Goal: Complete application form: Complete application form

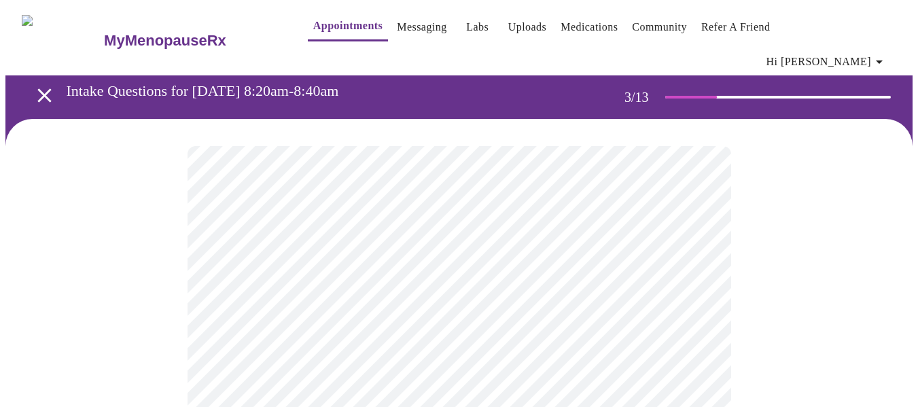
scroll to position [68, 0]
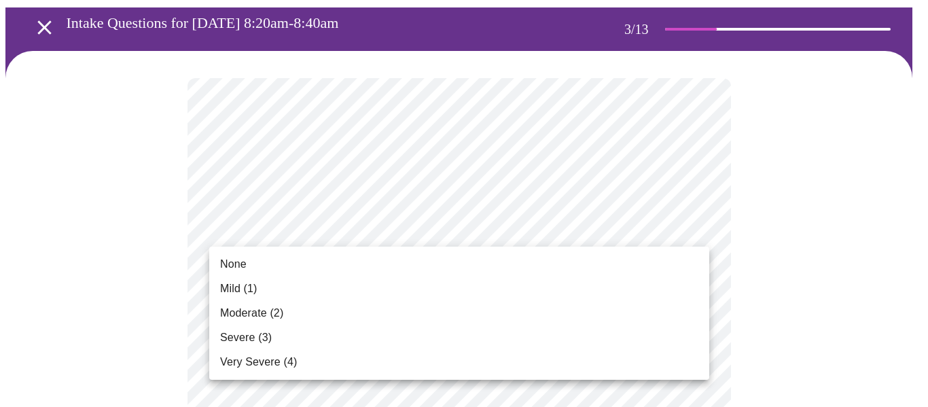
click at [340, 287] on li "Mild (1)" at bounding box center [459, 289] width 500 height 24
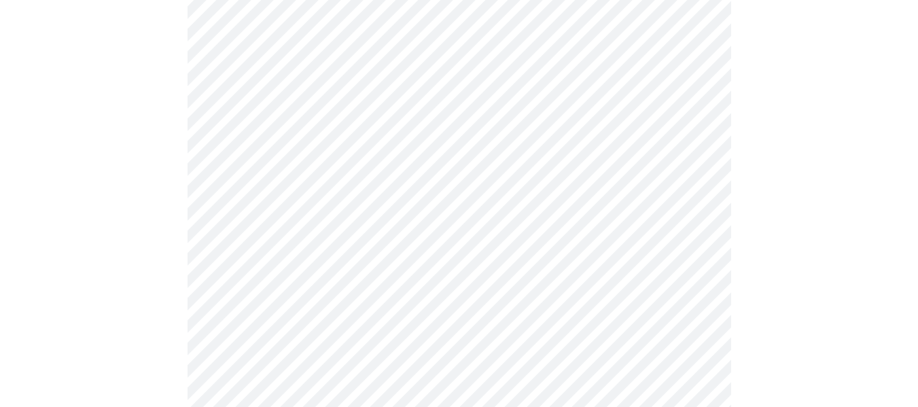
scroll to position [204, 0]
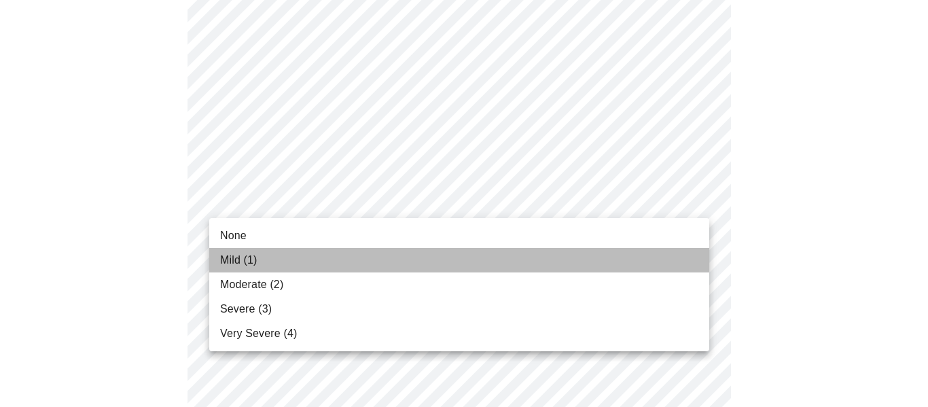
click at [249, 266] on span "Mild (1)" at bounding box center [238, 260] width 37 height 16
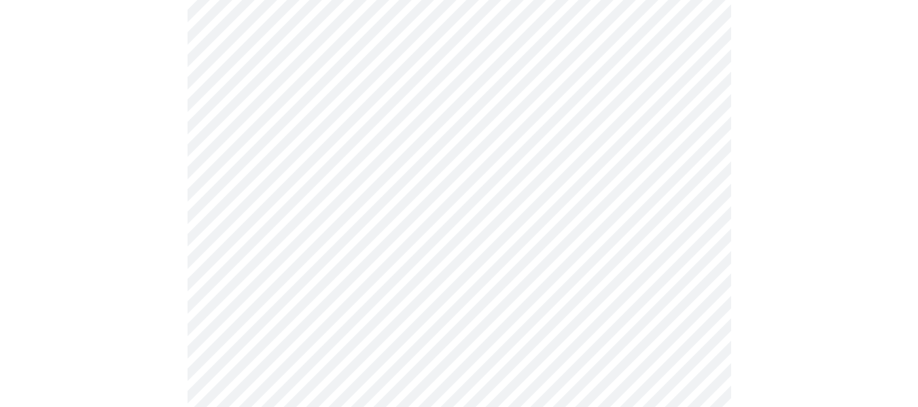
scroll to position [272, 0]
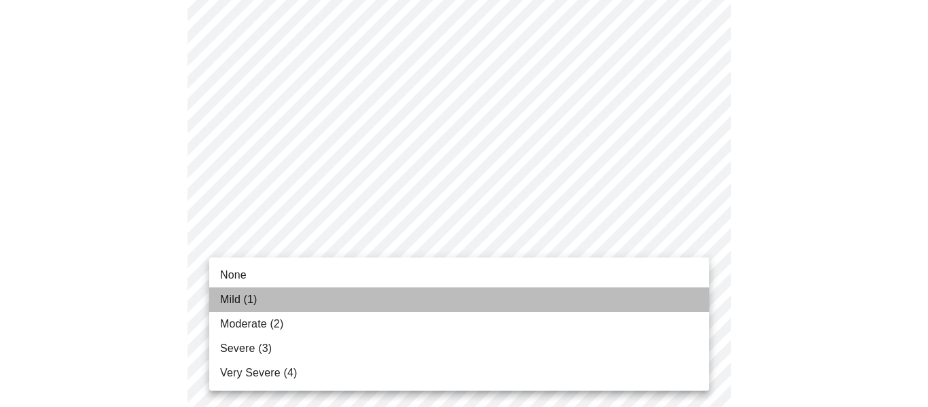
click at [305, 292] on li "Mild (1)" at bounding box center [459, 300] width 500 height 24
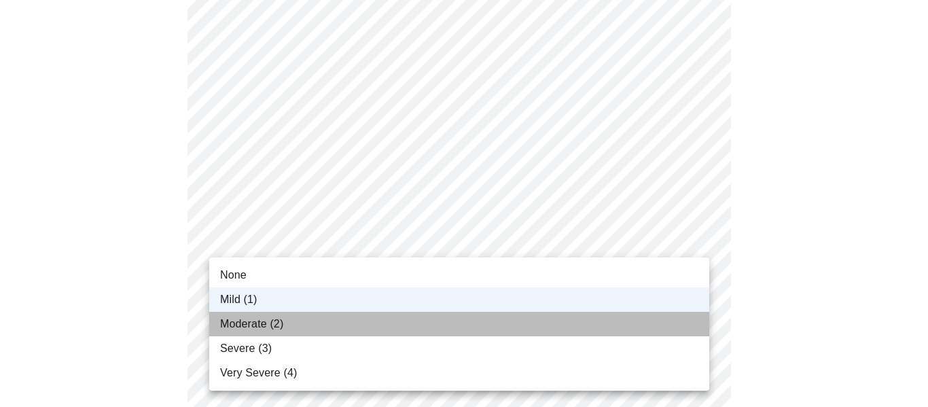
click at [466, 327] on li "Moderate (2)" at bounding box center [459, 324] width 500 height 24
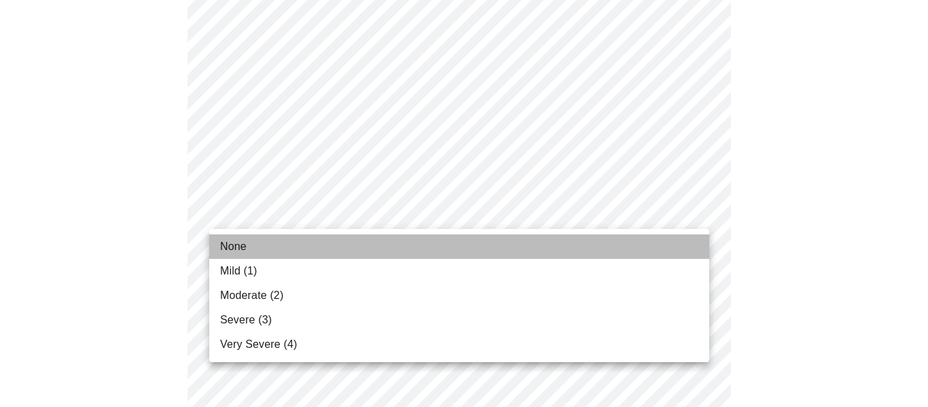
click at [449, 247] on li "None" at bounding box center [459, 246] width 500 height 24
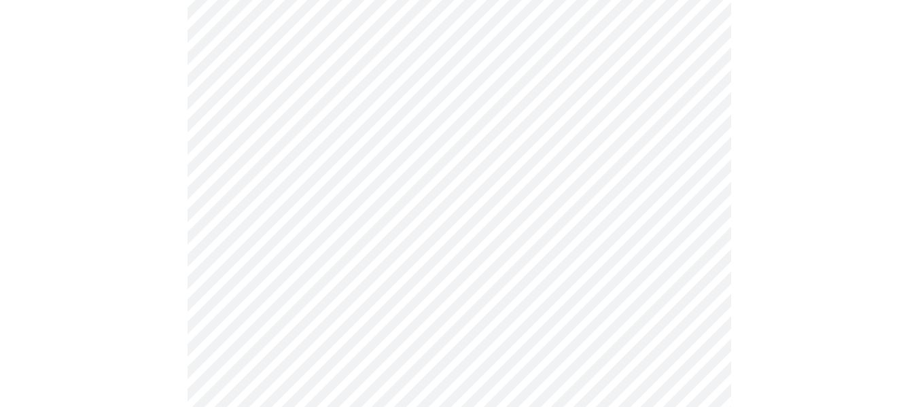
scroll to position [476, 0]
click at [697, 230] on body "MyMenopauseRx Appointments Messaging Labs Uploads Medications Community Refer a…" at bounding box center [458, 405] width 907 height 1751
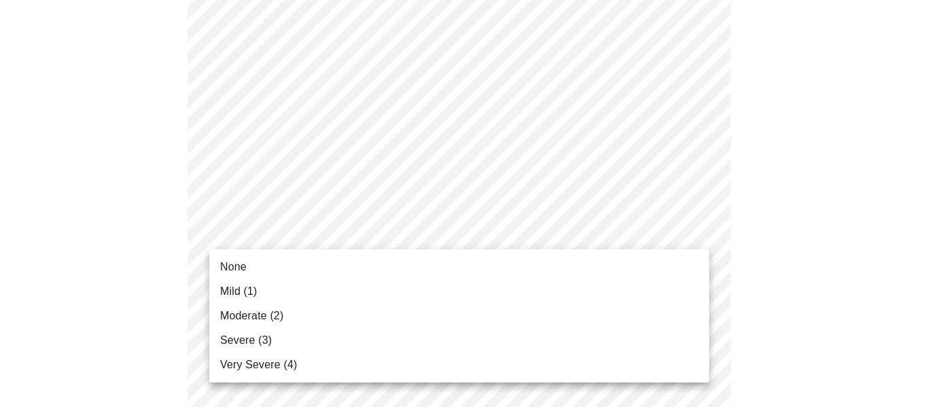
click at [255, 294] on span "Mild (1)" at bounding box center [238, 291] width 37 height 16
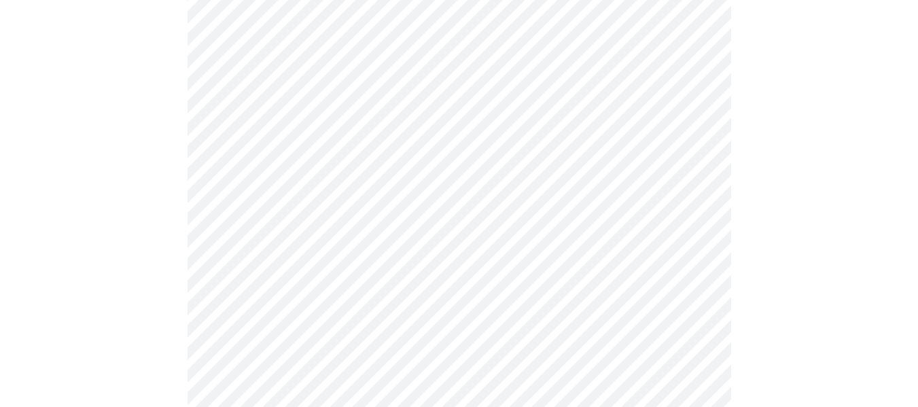
scroll to position [544, 0]
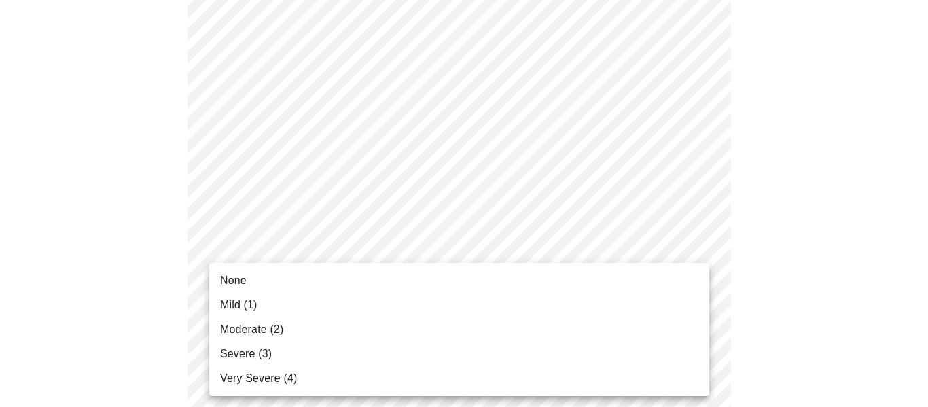
click at [687, 254] on body "MyMenopauseRx Appointments Messaging Labs Uploads Medications Community Refer a…" at bounding box center [464, 328] width 918 height 1732
click at [515, 304] on li "Mild (1)" at bounding box center [459, 305] width 500 height 24
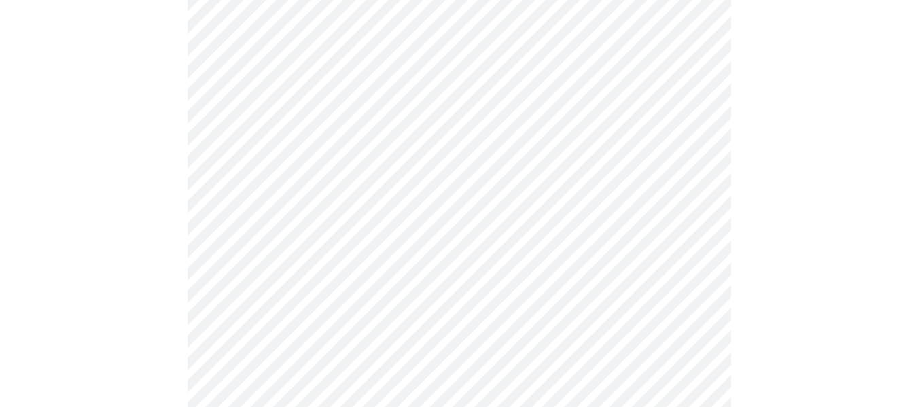
scroll to position [612, 0]
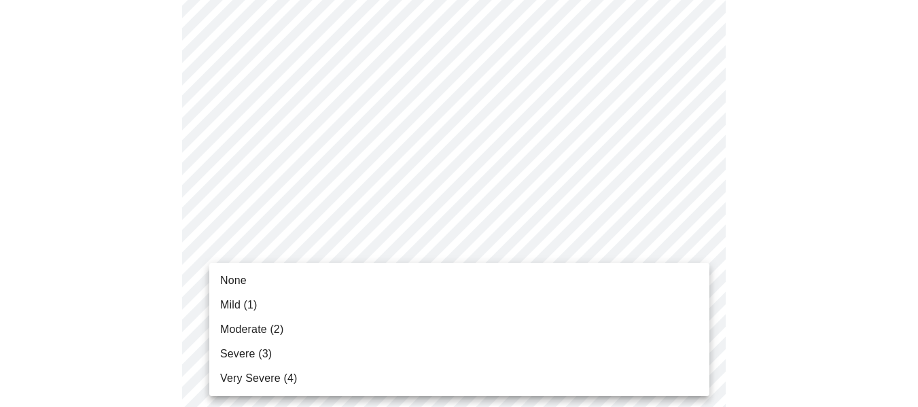
click at [699, 292] on body "MyMenopauseRx Appointments Messaging Labs Uploads Medications Community Refer a…" at bounding box center [458, 250] width 907 height 1713
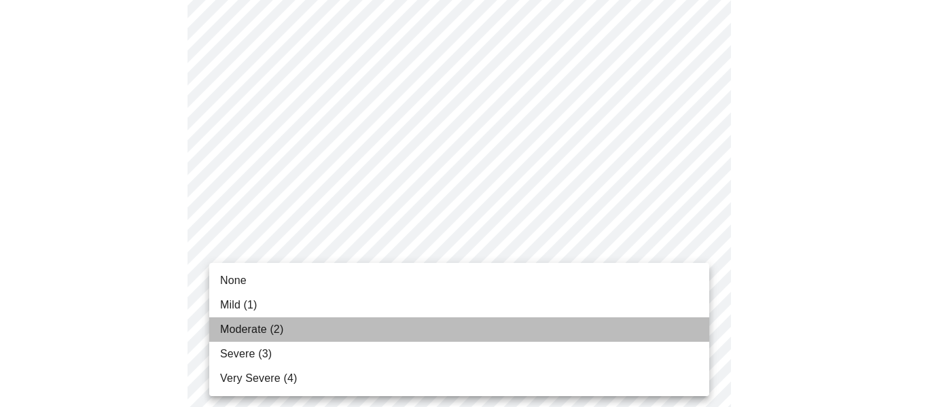
click at [562, 326] on li "Moderate (2)" at bounding box center [459, 329] width 500 height 24
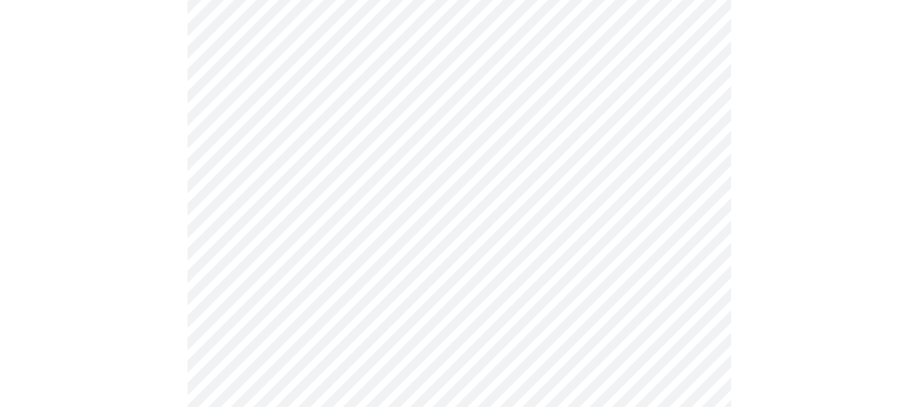
scroll to position [748, 0]
click at [686, 274] on body "MyMenopauseRx Appointments Messaging Labs Uploads Medications Community Refer a…" at bounding box center [458, 105] width 907 height 1694
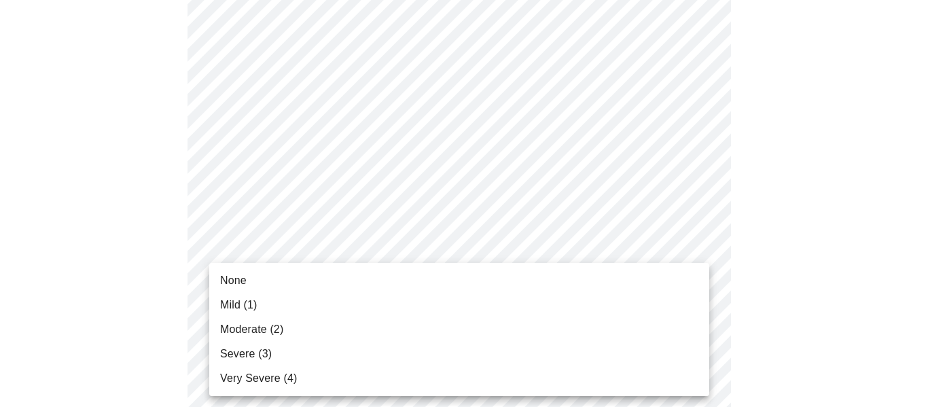
click at [602, 343] on li "Severe (3)" at bounding box center [459, 354] width 500 height 24
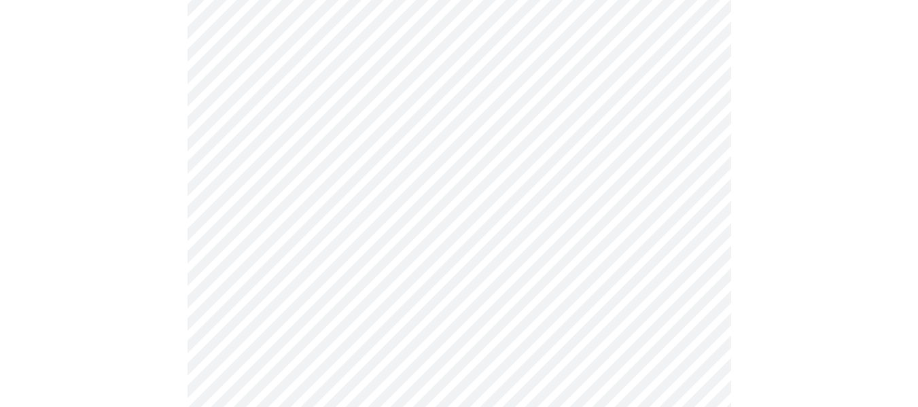
click at [602, 343] on ul "None Mild (1) Moderate (2) Severe (3) Very Severe (4)" at bounding box center [459, 308] width 375 height 75
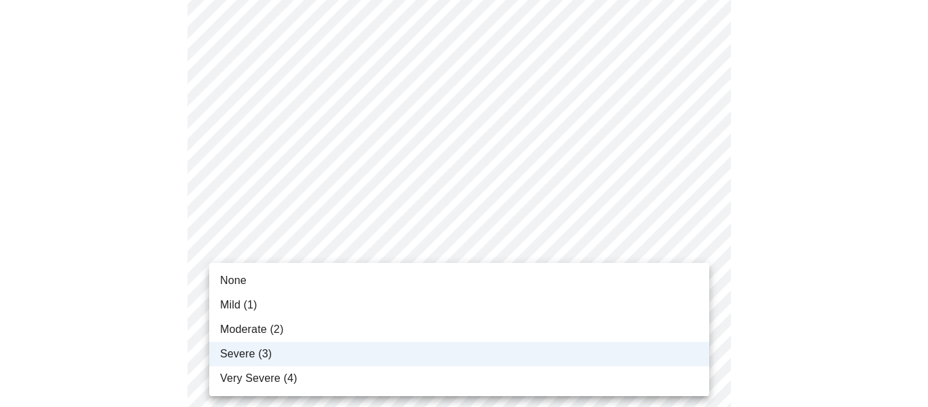
click at [708, 260] on body "MyMenopauseRx Appointments Messaging Labs Uploads Medications Community Refer a…" at bounding box center [464, 95] width 918 height 1675
click at [482, 330] on li "Moderate (2)" at bounding box center [459, 329] width 500 height 24
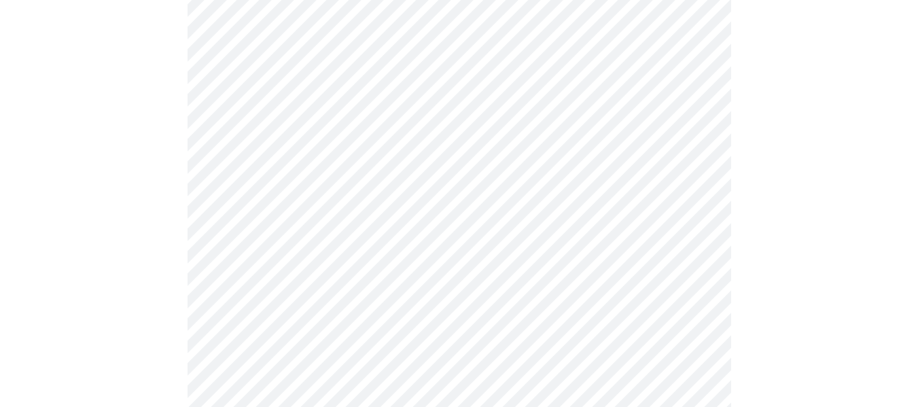
click at [803, 307] on div at bounding box center [458, 151] width 907 height 1561
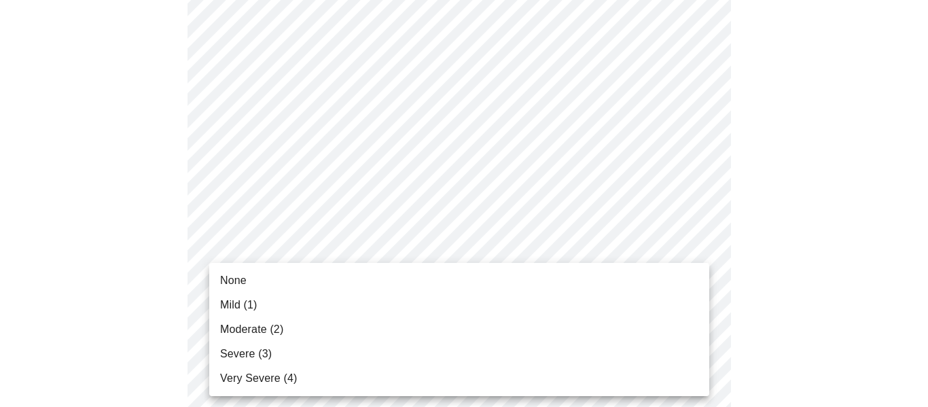
click at [697, 298] on body "MyMenopauseRx Appointments Messaging Labs Uploads Medications Community Refer a…" at bounding box center [464, 27] width 918 height 1675
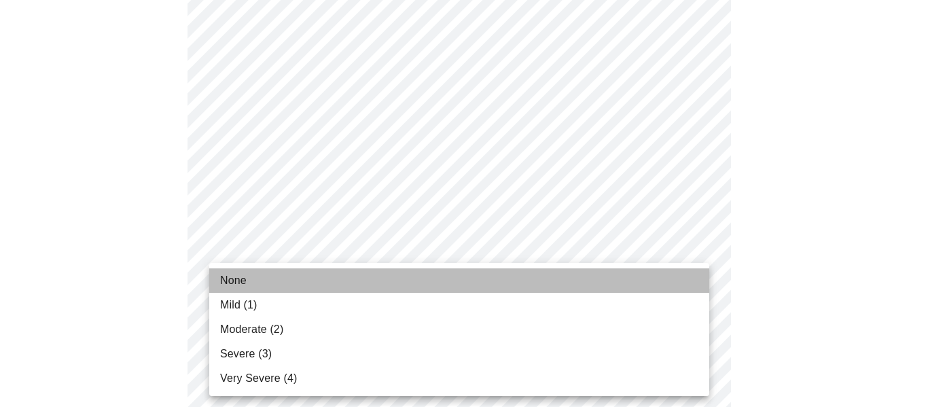
click at [632, 284] on li "None" at bounding box center [459, 280] width 500 height 24
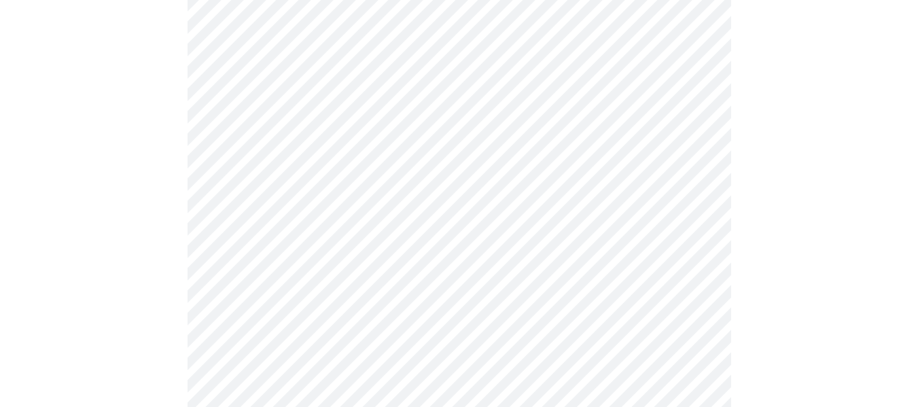
scroll to position [952, 0]
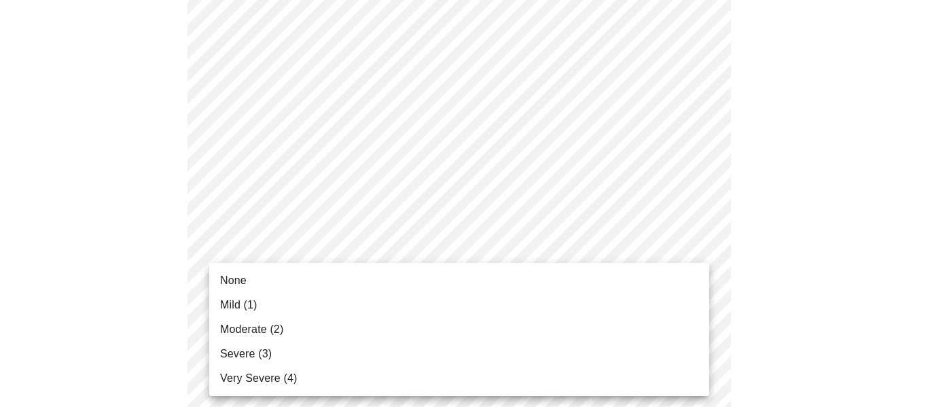
click at [222, 279] on span "None" at bounding box center [233, 281] width 27 height 16
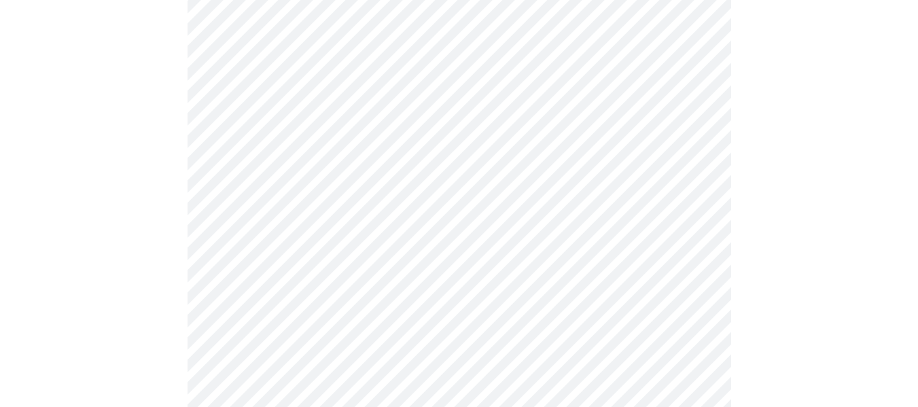
scroll to position [1155, 0]
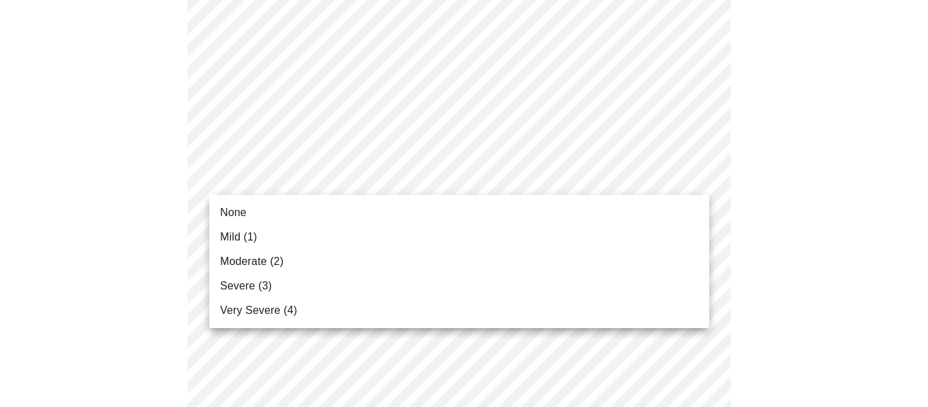
click at [579, 283] on li "Severe (3)" at bounding box center [459, 286] width 500 height 24
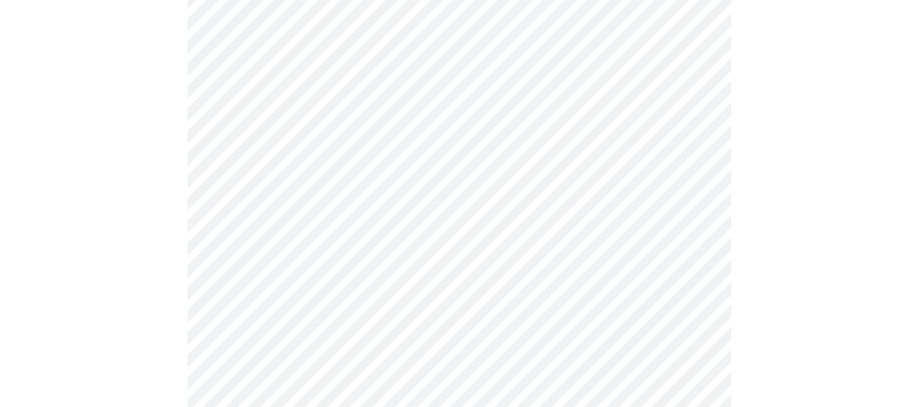
scroll to position [612, 0]
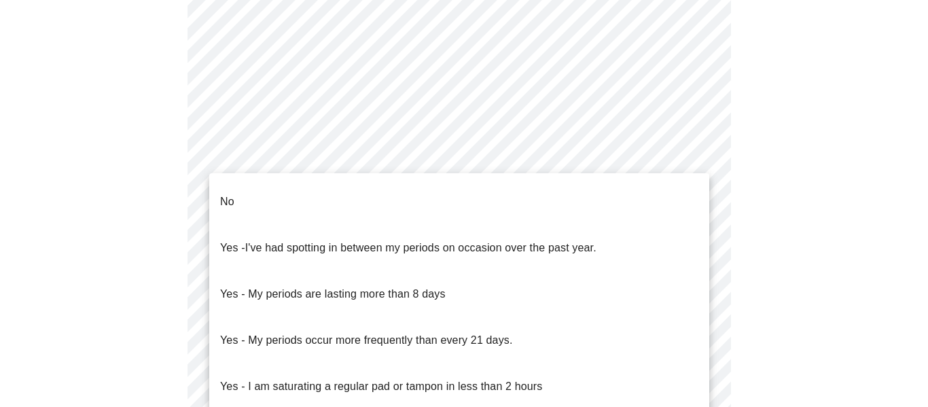
click at [704, 218] on body "MyMenopauseRx Appointments Messaging Labs Uploads Medications Community Refer a…" at bounding box center [464, 74] width 918 height 1361
click at [449, 272] on li "Yes - My periods are lasting more than 8 days" at bounding box center [459, 294] width 500 height 46
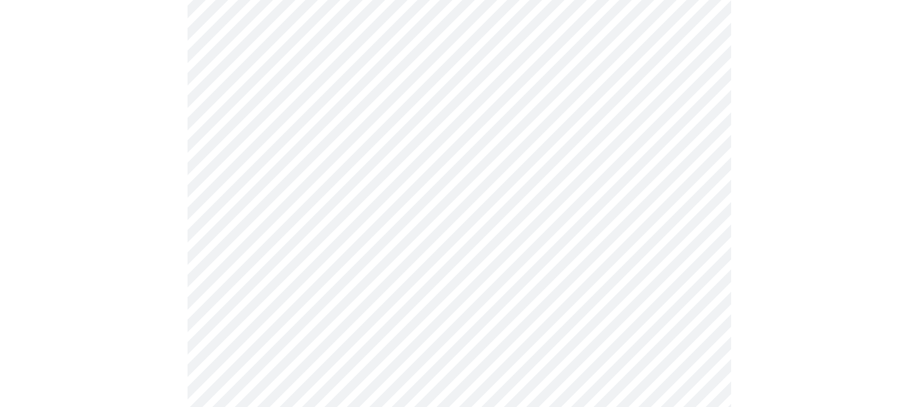
scroll to position [680, 0]
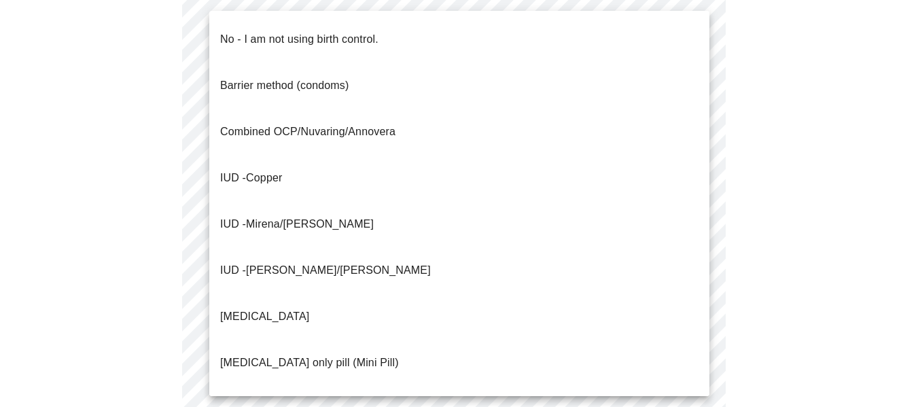
click at [684, 265] on body "MyMenopauseRx Appointments Messaging Labs Uploads Medications Community Refer a…" at bounding box center [458, 2] width 907 height 1353
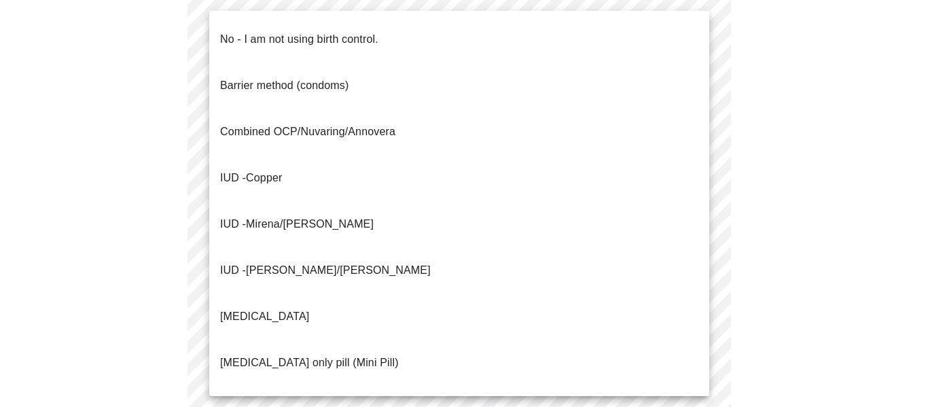
click at [319, 201] on li "IUD - Mirena/[PERSON_NAME]" at bounding box center [459, 224] width 500 height 46
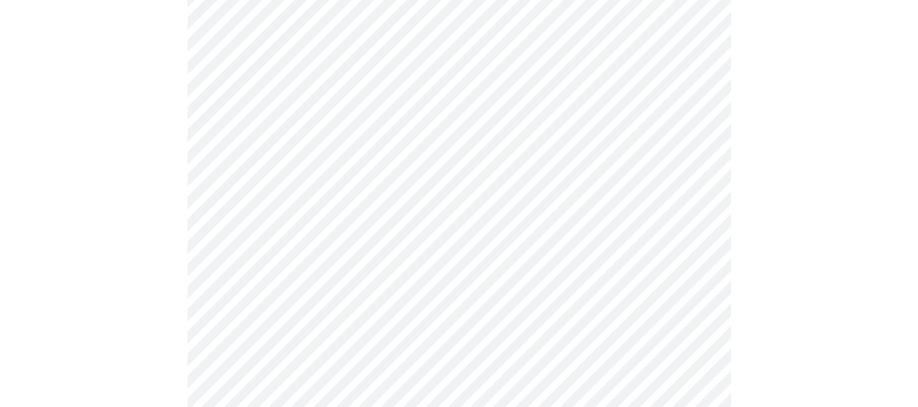
scroll to position [816, 0]
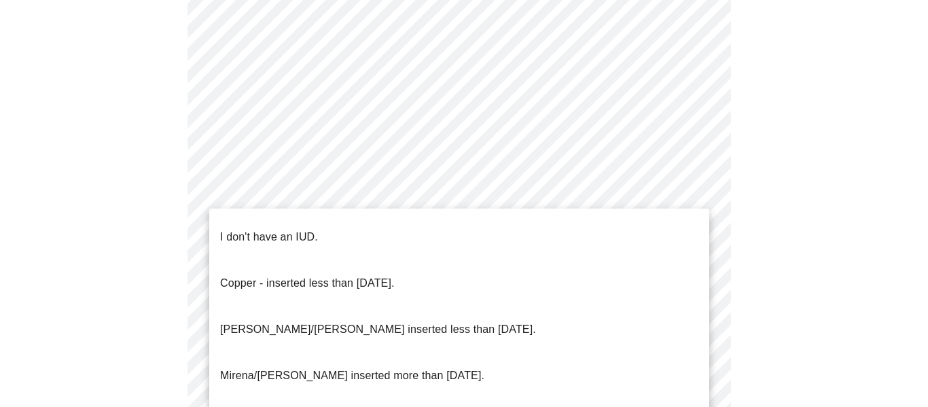
click at [415, 321] on p "[PERSON_NAME]/[PERSON_NAME] inserted less than [DATE]." at bounding box center [378, 329] width 316 height 16
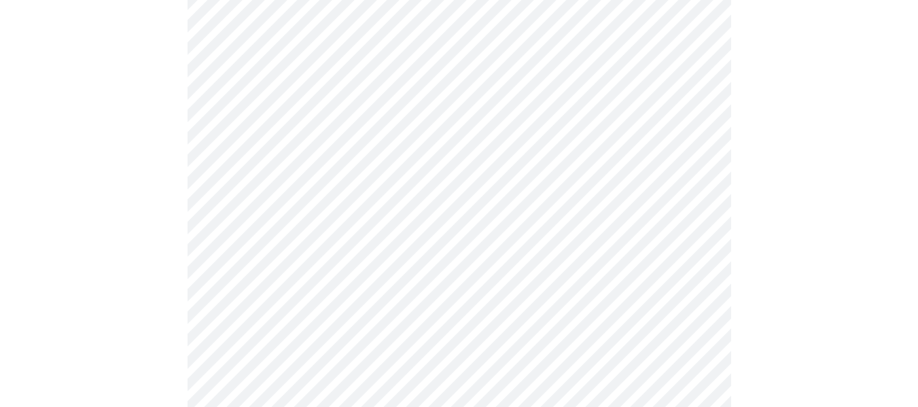
scroll to position [884, 0]
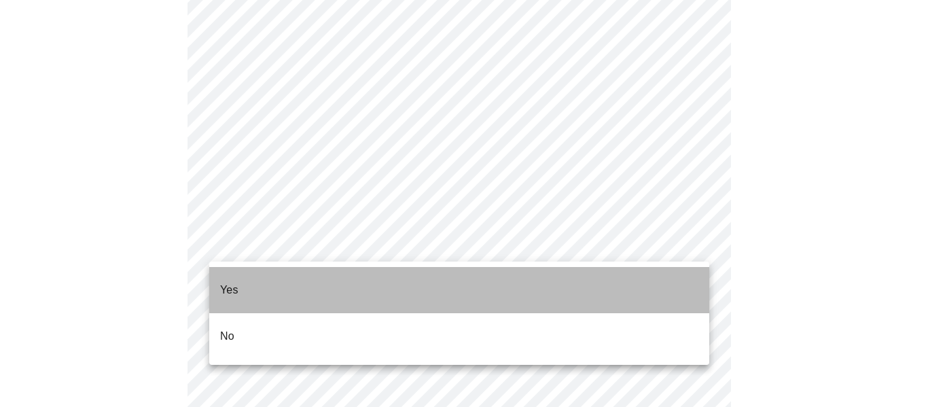
click at [540, 282] on li "Yes" at bounding box center [459, 290] width 500 height 46
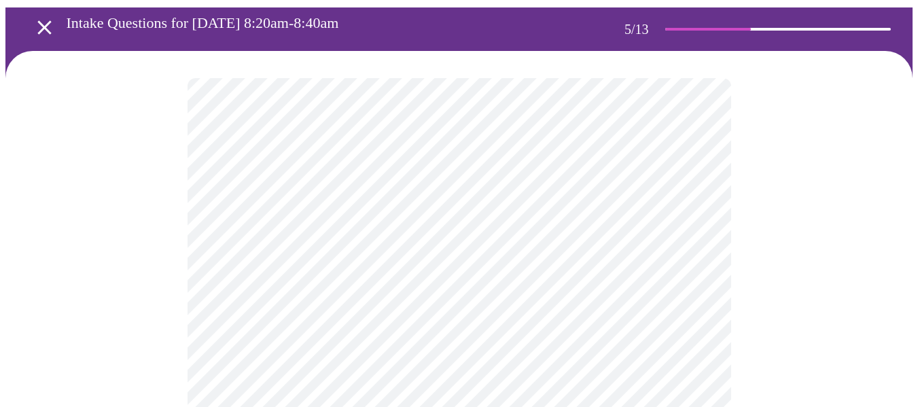
scroll to position [136, 0]
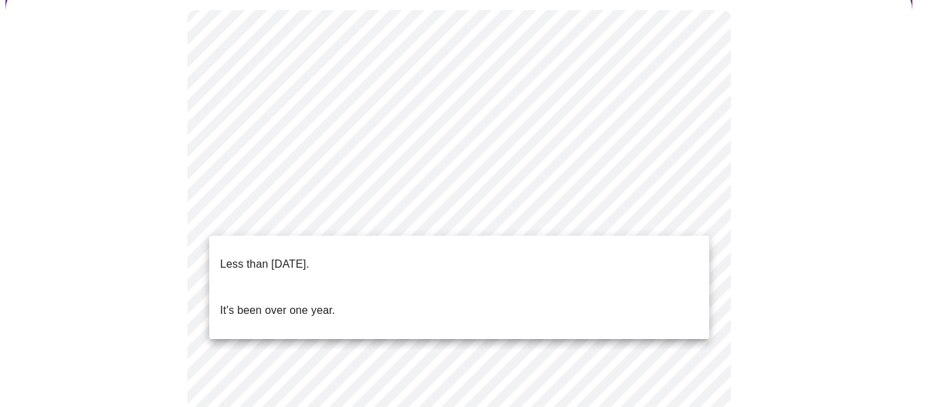
click at [282, 258] on p "Less than [DATE]." at bounding box center [264, 264] width 89 height 16
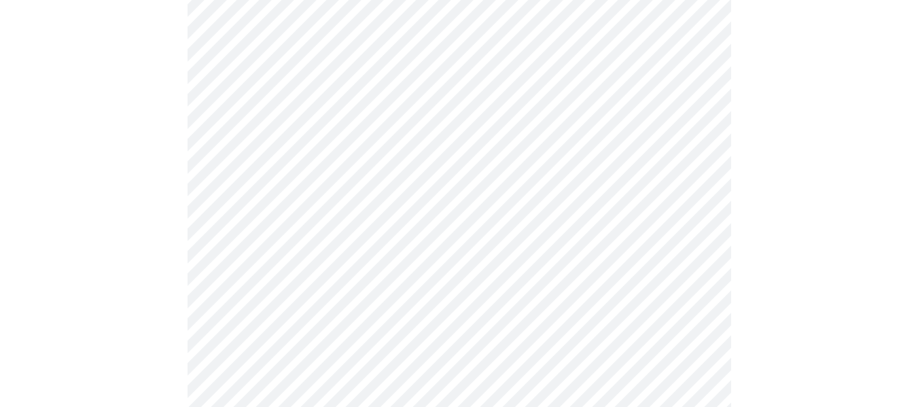
scroll to position [272, 0]
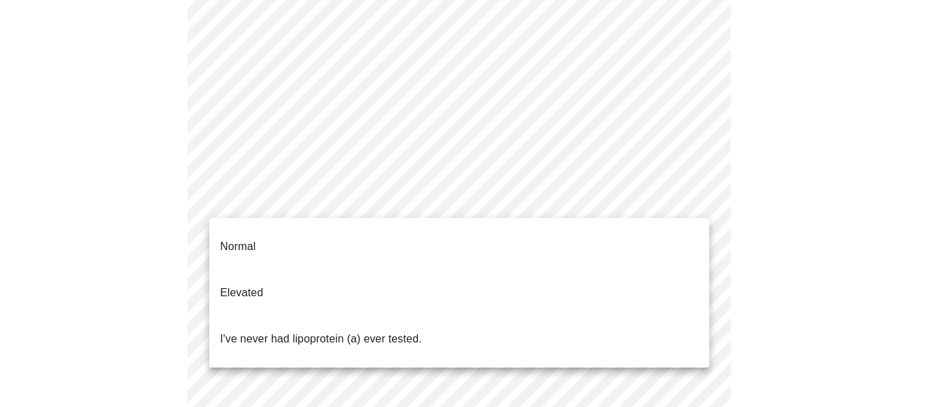
click at [700, 201] on body "MyMenopauseRx Appointments Messaging Labs Uploads Medications Community Refer a…" at bounding box center [464, 290] width 918 height 1112
click at [231, 239] on p "Normal" at bounding box center [237, 247] width 35 height 16
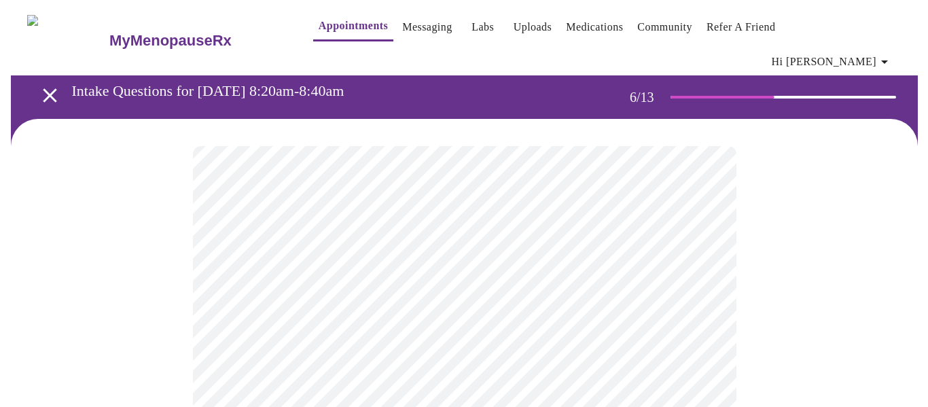
scroll to position [68, 0]
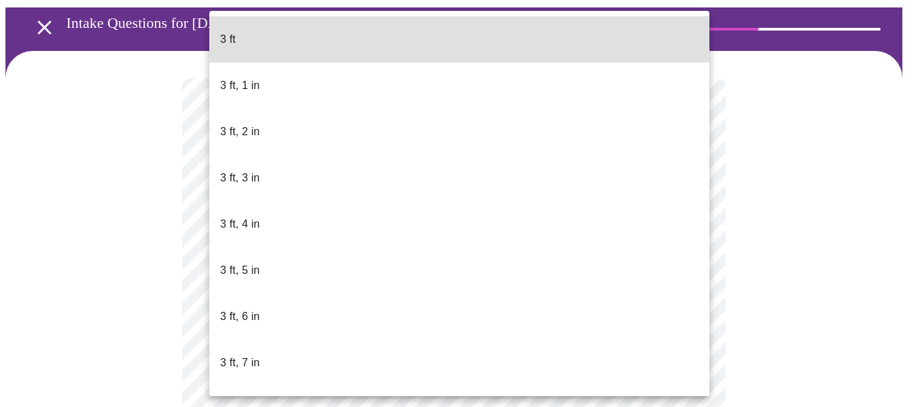
click at [274, 326] on body "MyMenopauseRx Appointments Messaging Labs Uploads Medications Community Refer a…" at bounding box center [458, 309] width 907 height 745
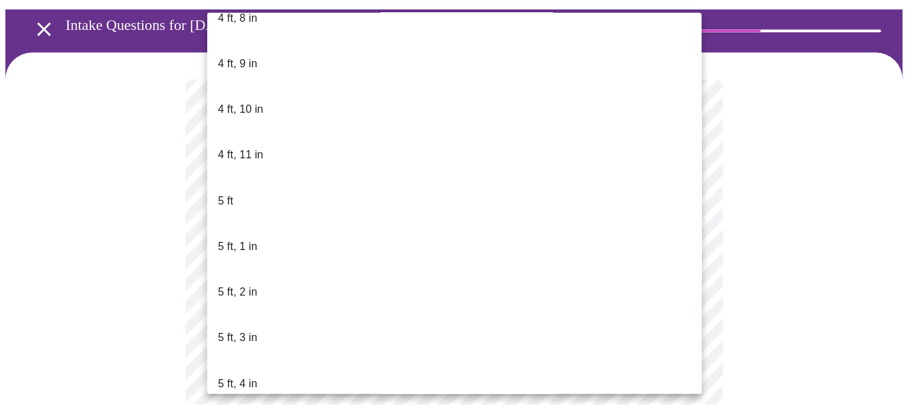
scroll to position [952, 0]
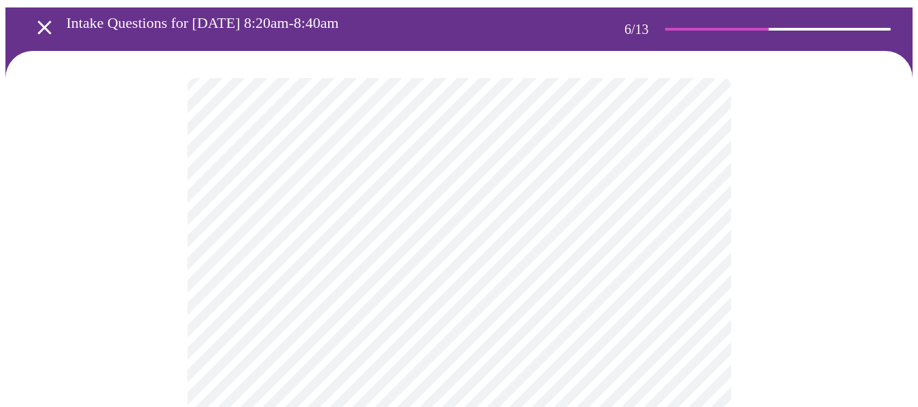
click at [754, 268] on div at bounding box center [458, 362] width 907 height 623
click at [789, 251] on div at bounding box center [458, 362] width 907 height 623
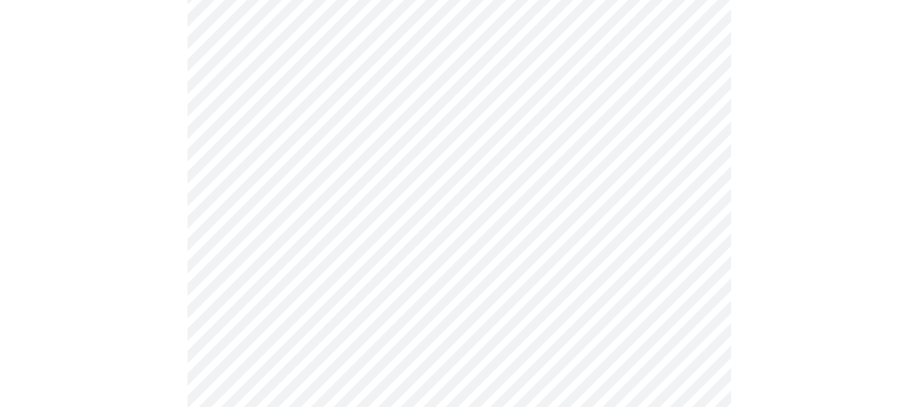
scroll to position [3534, 0]
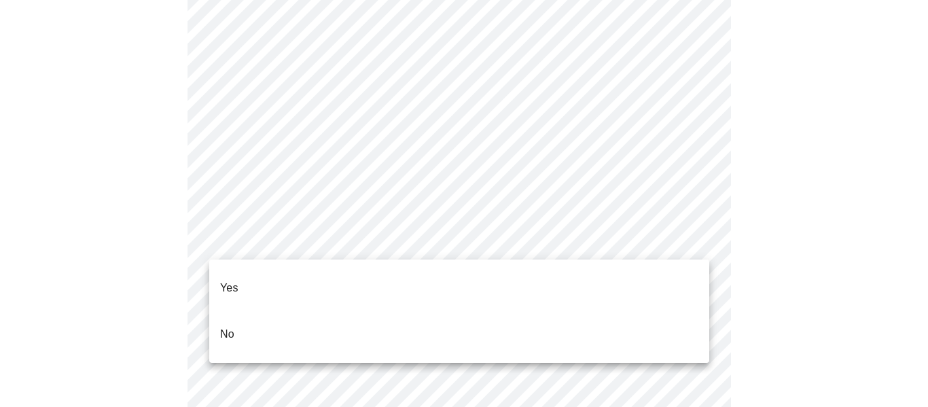
click at [294, 311] on li "No" at bounding box center [459, 334] width 500 height 46
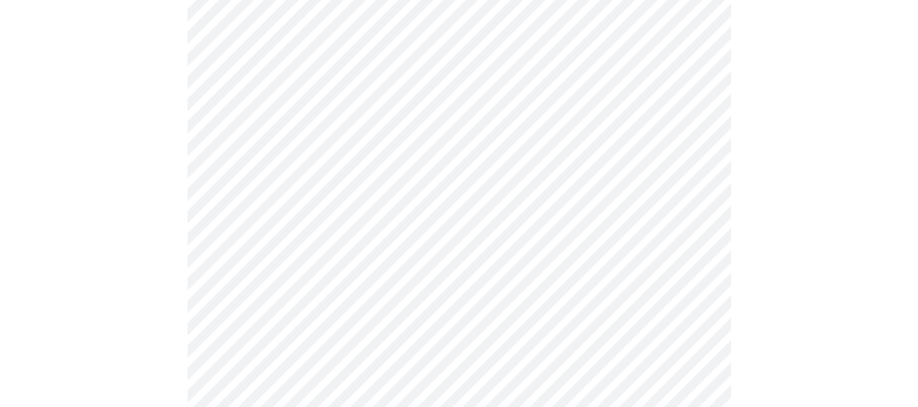
scroll to position [3738, 0]
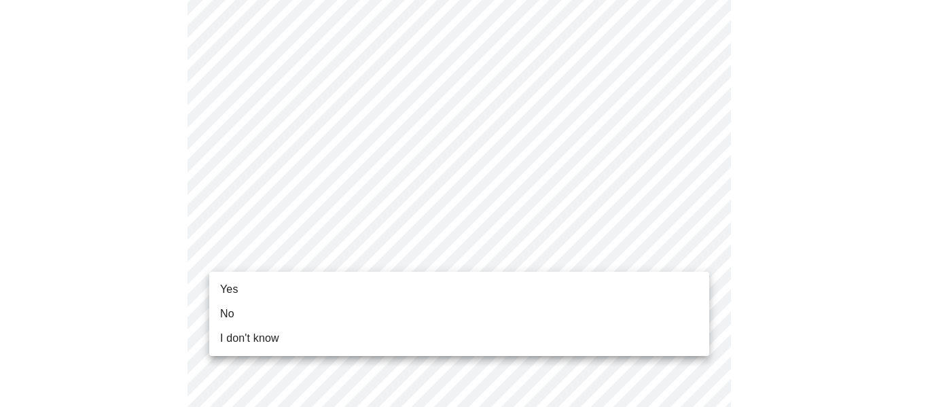
click at [245, 296] on li "Yes" at bounding box center [459, 289] width 500 height 24
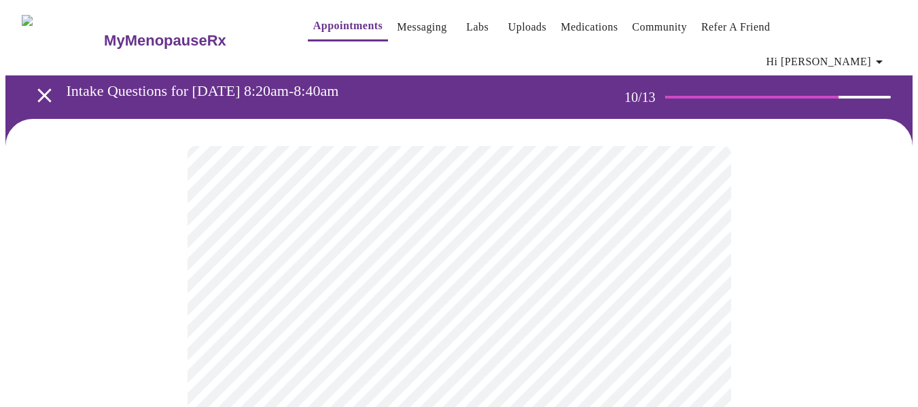
scroll to position [68, 0]
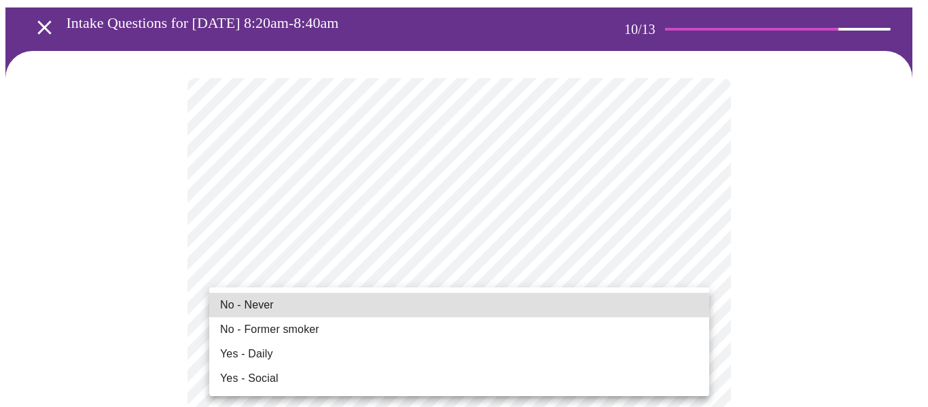
click at [249, 296] on li "No - Never" at bounding box center [459, 305] width 500 height 24
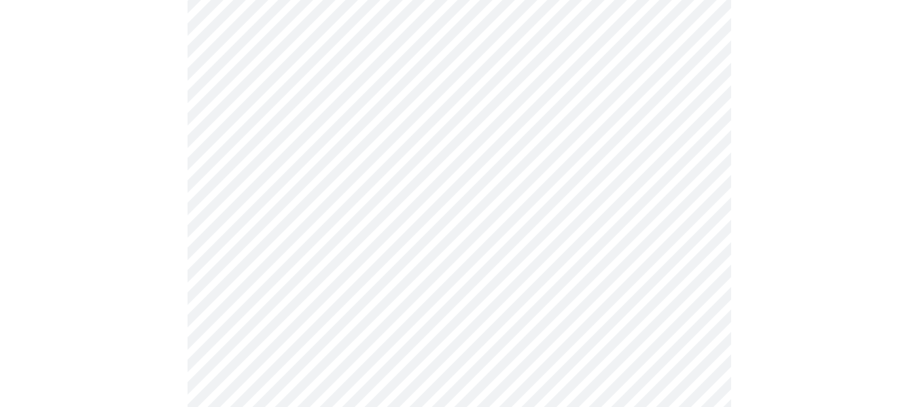
scroll to position [1155, 0]
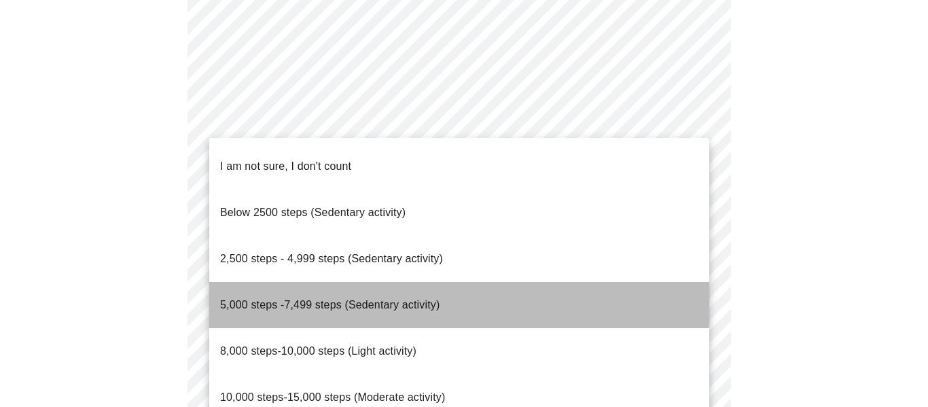
click at [426, 299] on span "5,000 steps -7,499 steps (Sedentary activity)" at bounding box center [330, 305] width 220 height 12
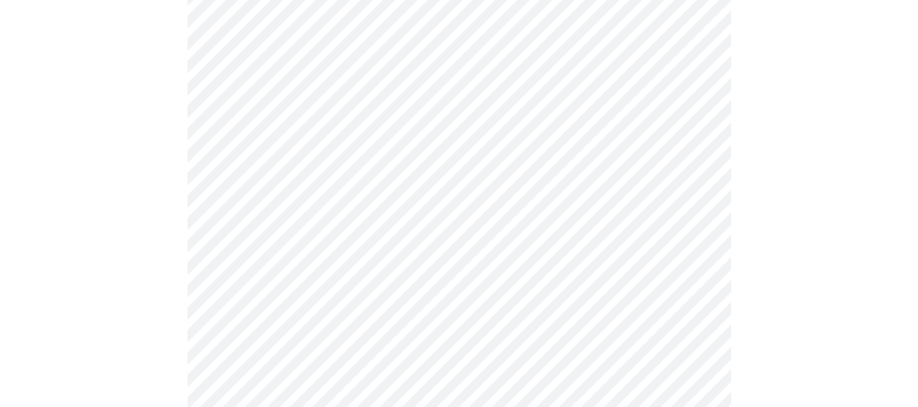
scroll to position [1223, 0]
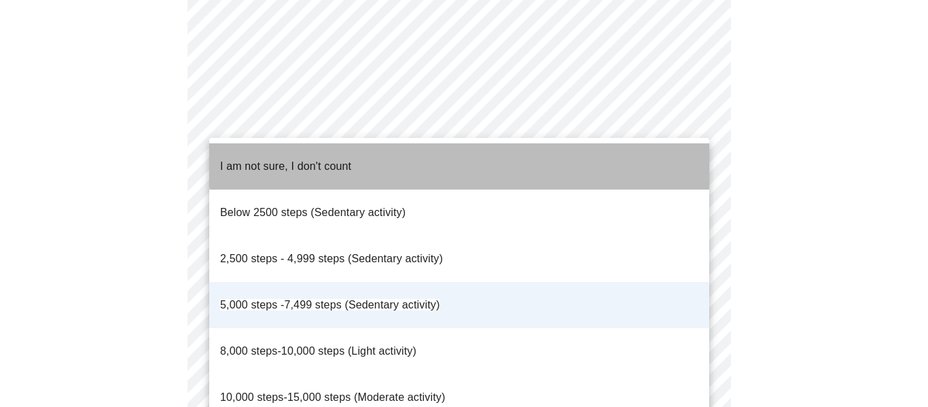
click at [682, 150] on li "I am not sure, I don't count" at bounding box center [459, 166] width 500 height 46
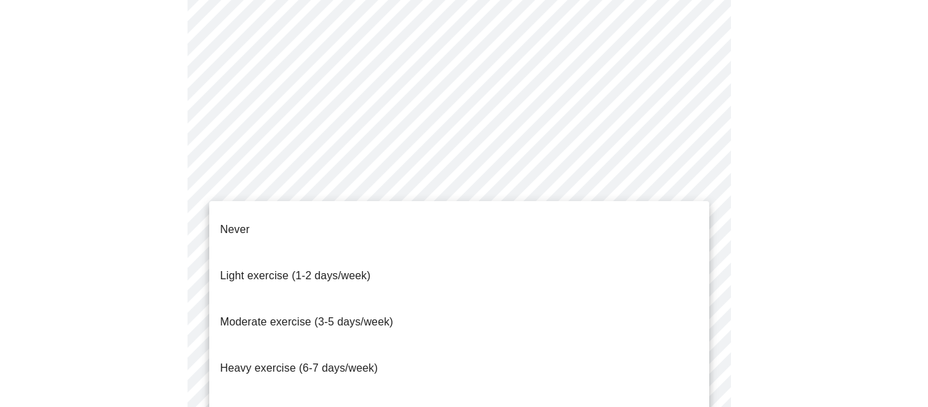
click at [364, 262] on span "Light exercise (1-2 days/week)" at bounding box center [295, 276] width 151 height 38
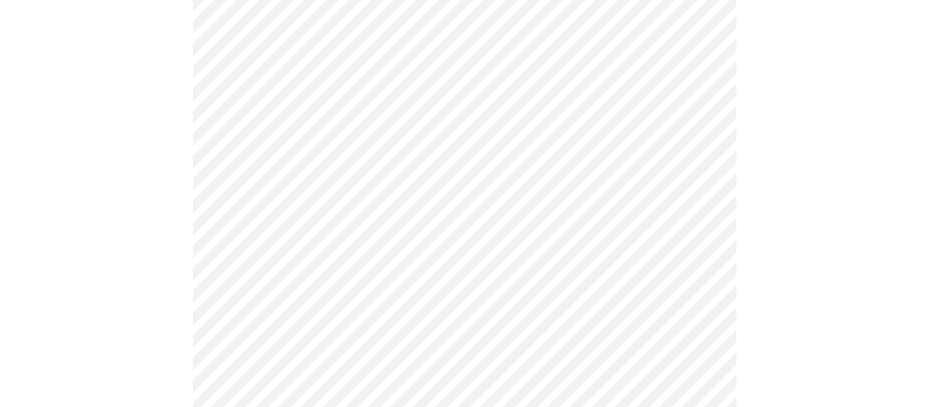
scroll to position [1357, 0]
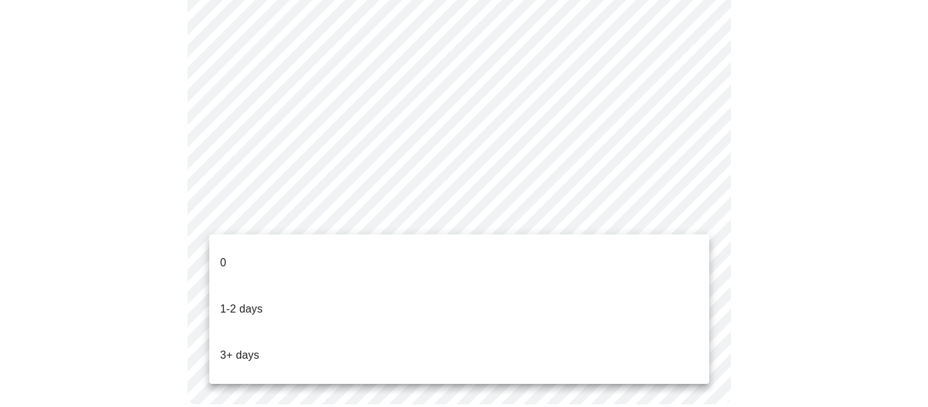
click at [382, 254] on li "0" at bounding box center [459, 263] width 500 height 46
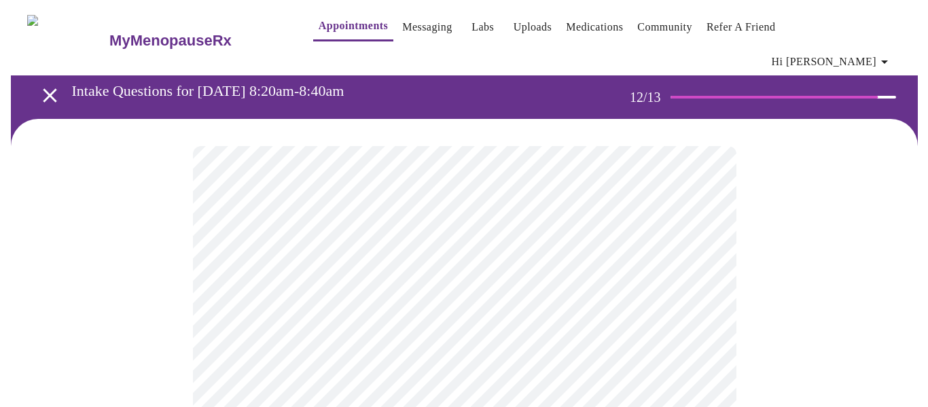
scroll to position [45, 0]
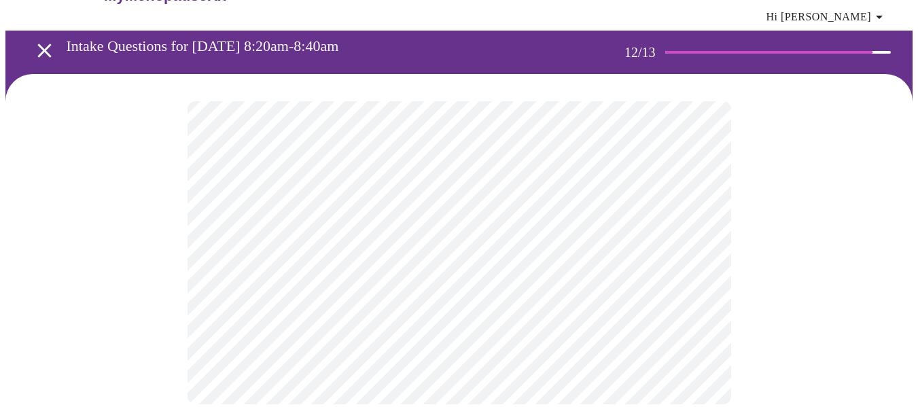
click at [689, 234] on body "MyMenopauseRx Appointments Messaging Labs Uploads Medications Community Refer a…" at bounding box center [458, 196] width 907 height 471
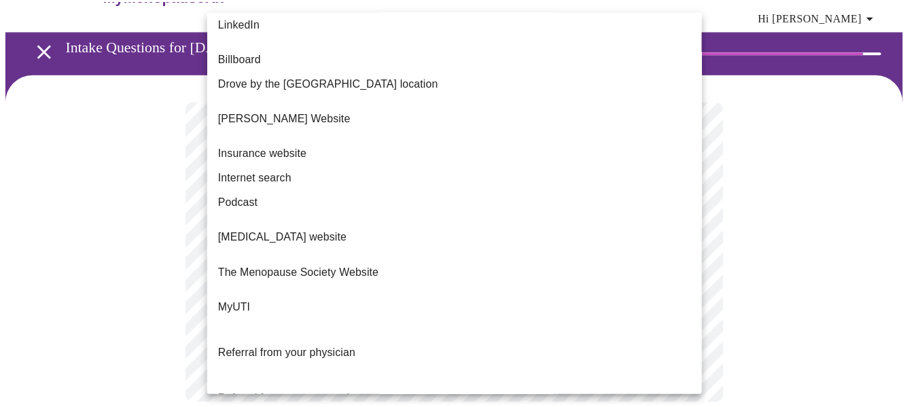
scroll to position [188, 0]
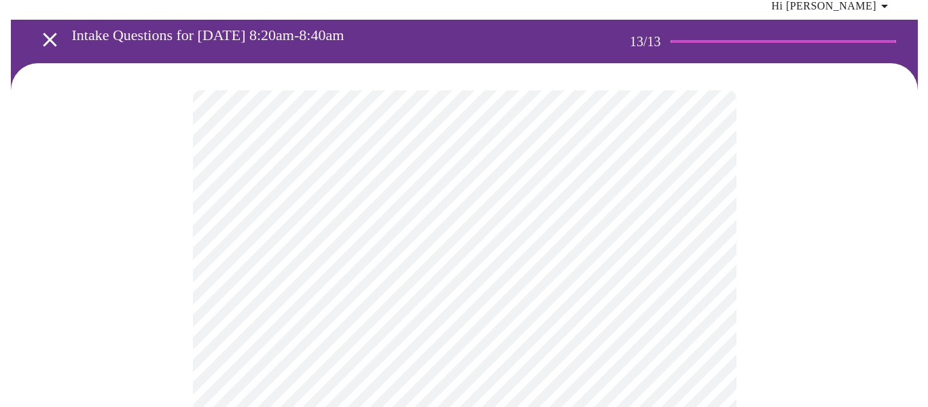
scroll to position [0, 0]
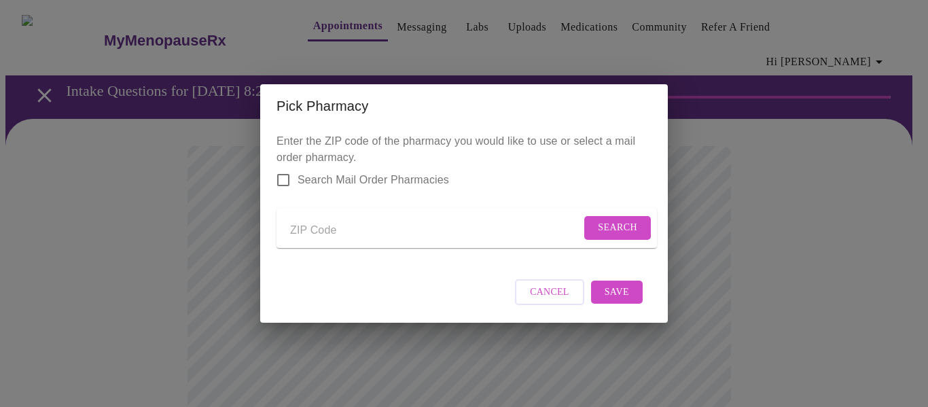
click at [335, 230] on input "Send a message to your care team" at bounding box center [435, 231] width 291 height 22
click at [617, 230] on span "Search" at bounding box center [617, 228] width 39 height 17
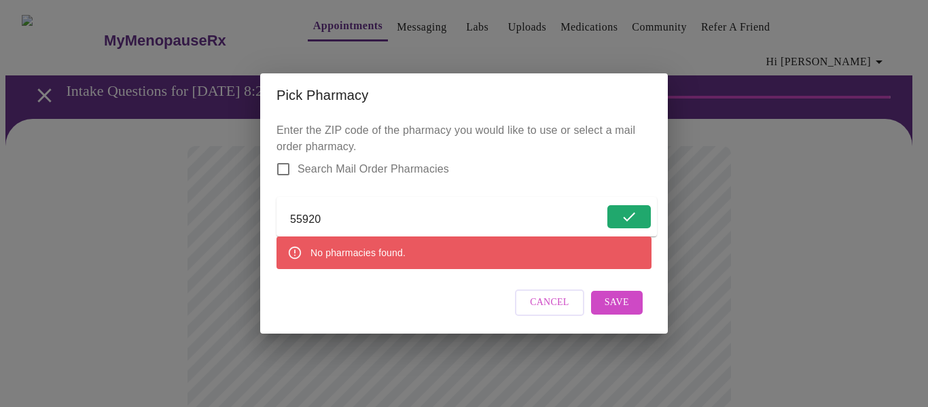
drag, startPoint x: 344, startPoint y: 219, endPoint x: 275, endPoint y: 219, distance: 68.7
click at [275, 219] on div "Enter the ZIP code of the pharmacy you would like to use or select a mail order…" at bounding box center [464, 225] width 408 height 217
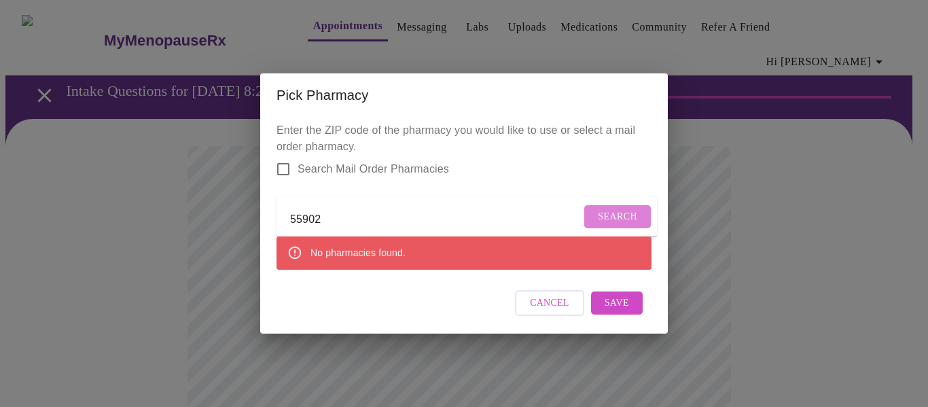
click at [616, 209] on span "Search" at bounding box center [617, 217] width 39 height 17
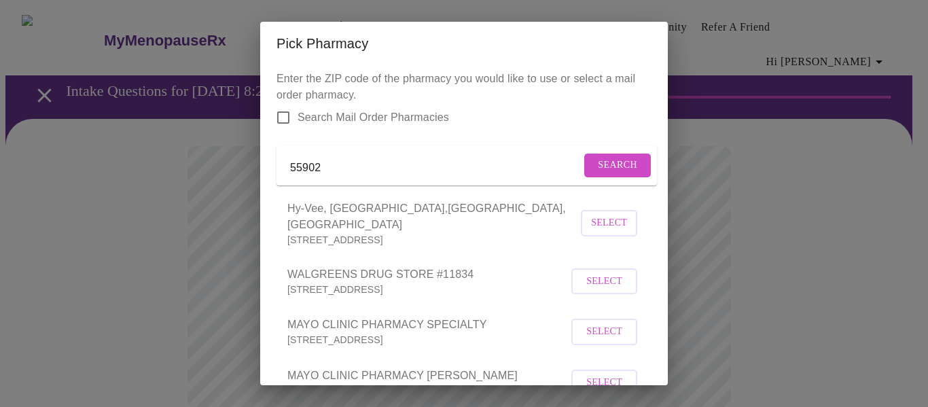
click at [355, 164] on input "55902" at bounding box center [435, 168] width 291 height 22
type input "55901"
click at [618, 174] on span "Search" at bounding box center [617, 165] width 39 height 17
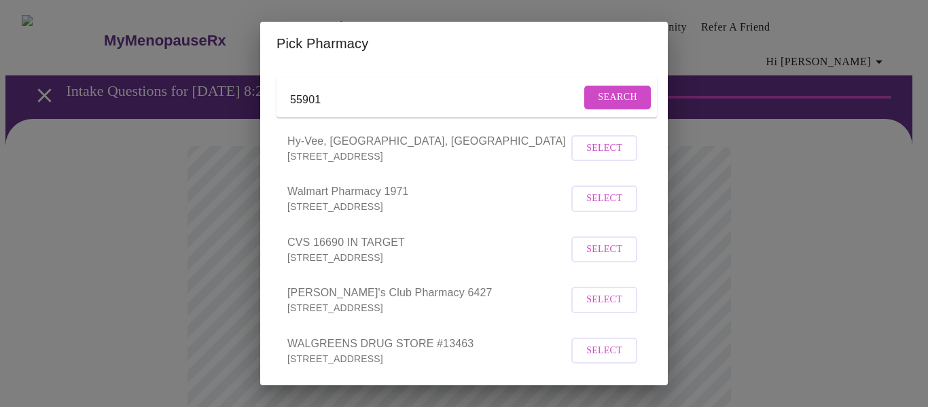
scroll to position [136, 0]
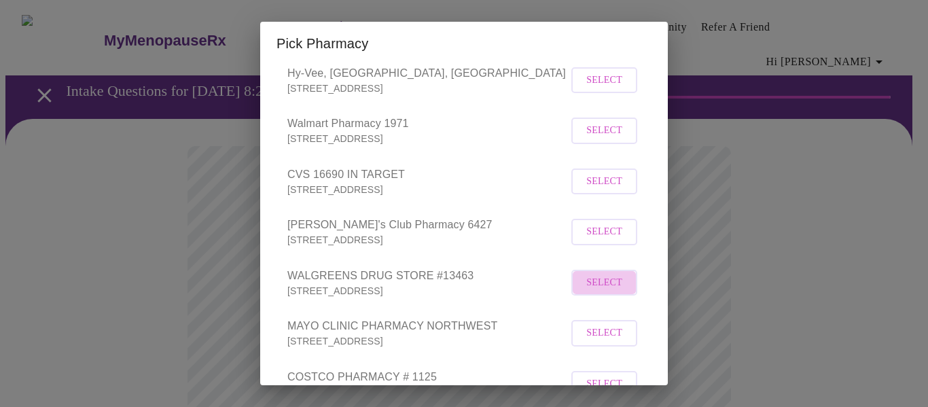
click at [598, 292] on span "Select" at bounding box center [605, 283] width 36 height 17
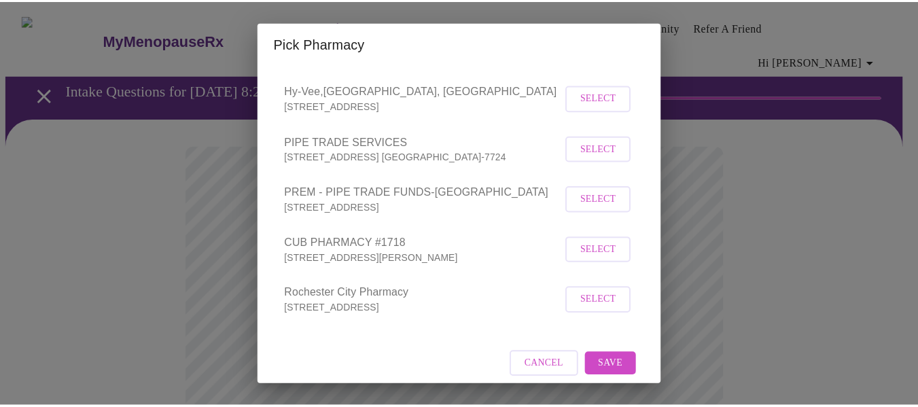
scroll to position [652, 0]
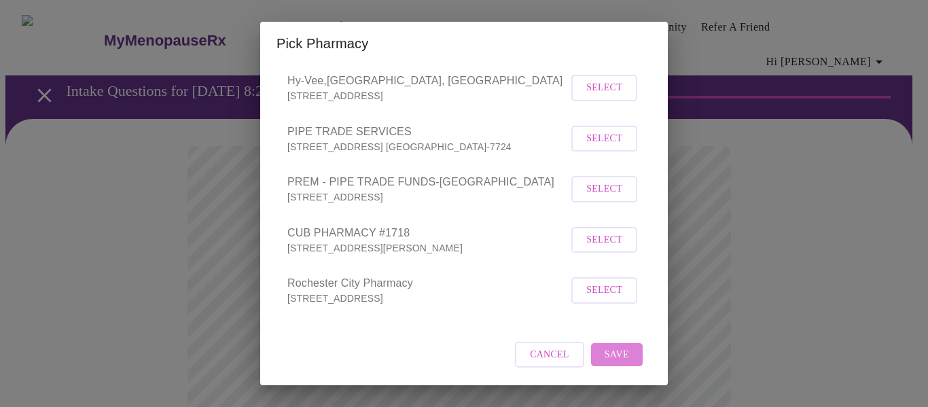
click at [609, 354] on span "Save" at bounding box center [617, 355] width 24 height 17
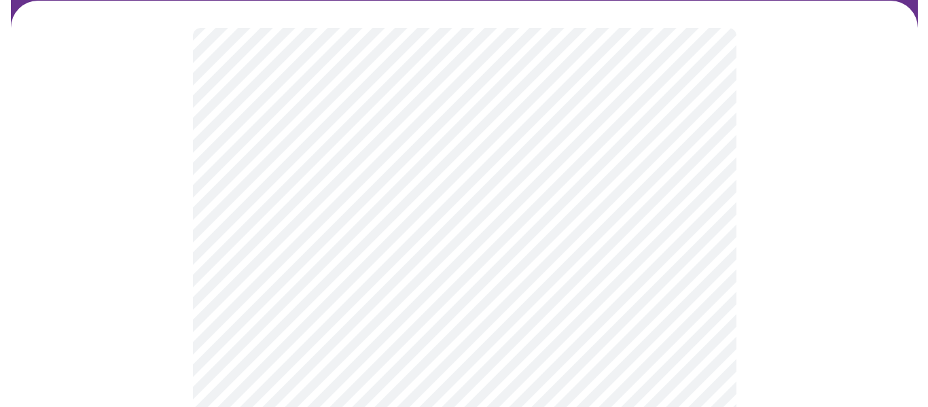
scroll to position [136, 0]
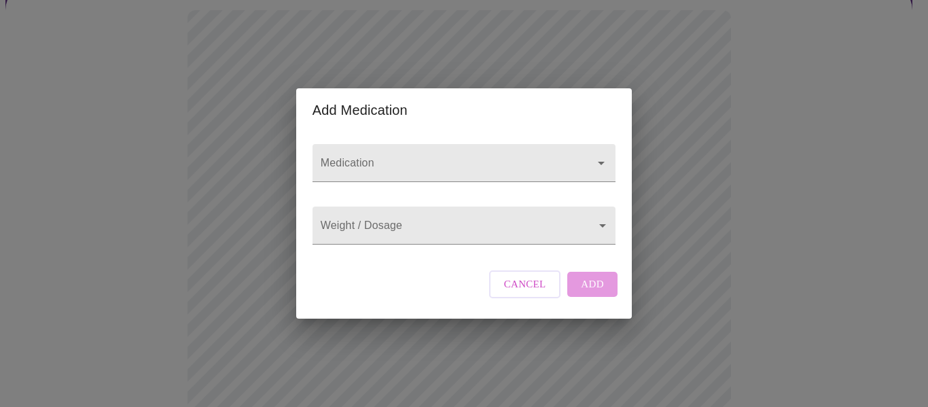
click at [620, 154] on div "Medication Weight / Dosage ​ Cancel Add" at bounding box center [464, 225] width 336 height 186
click at [599, 155] on icon "Open" at bounding box center [601, 163] width 16 height 16
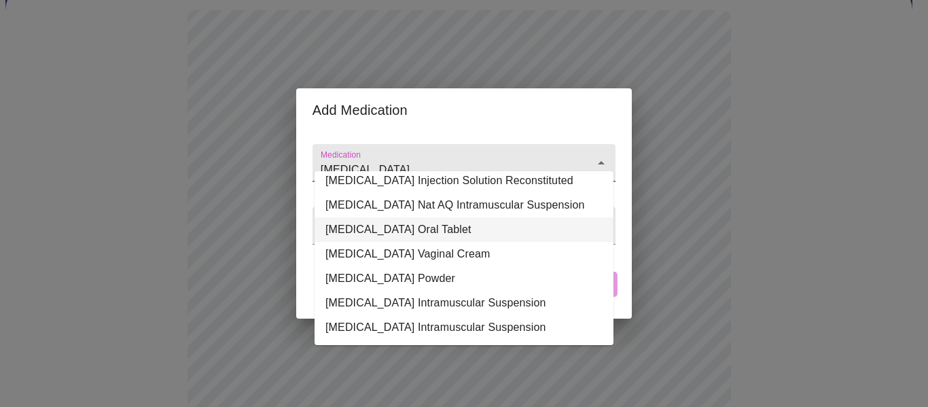
scroll to position [35, 0]
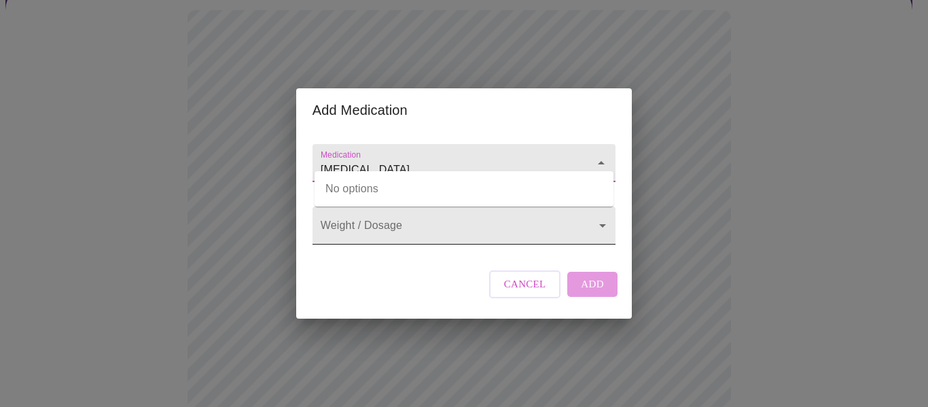
type input "[MEDICAL_DATA]"
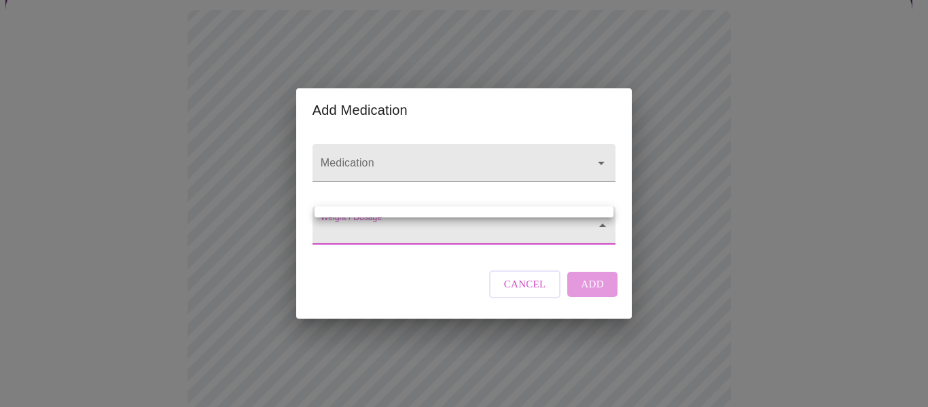
click at [591, 228] on body "MyMenopauseRx Appointments Messaging Labs Uploads Medications Community Refer a…" at bounding box center [464, 389] width 918 height 1041
click at [343, 157] on div at bounding box center [464, 203] width 928 height 407
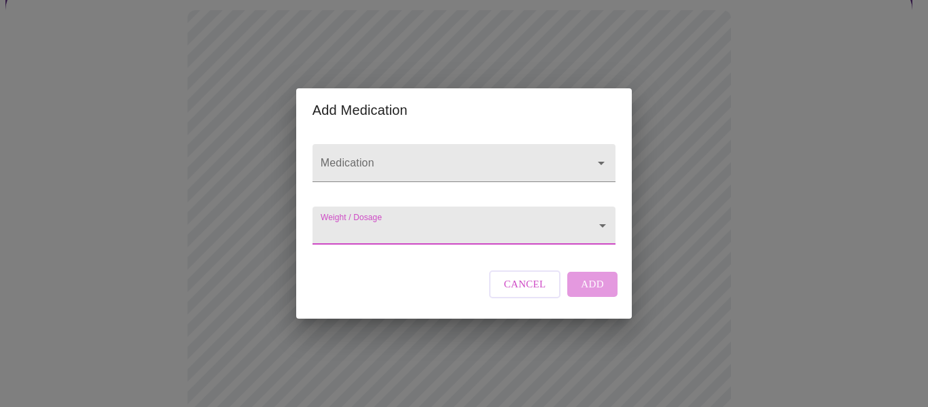
click at [345, 157] on input "Medication" at bounding box center [445, 169] width 254 height 25
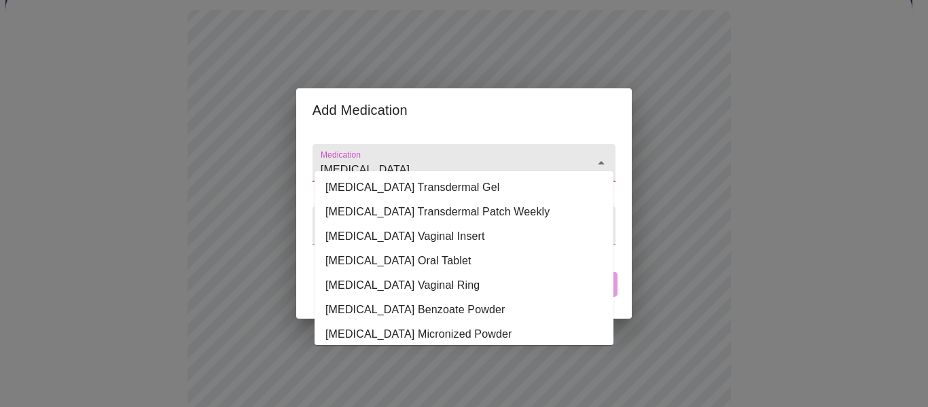
scroll to position [0, 0]
click at [487, 213] on li "[MEDICAL_DATA] Transdermal Patch Weekly" at bounding box center [464, 213] width 299 height 24
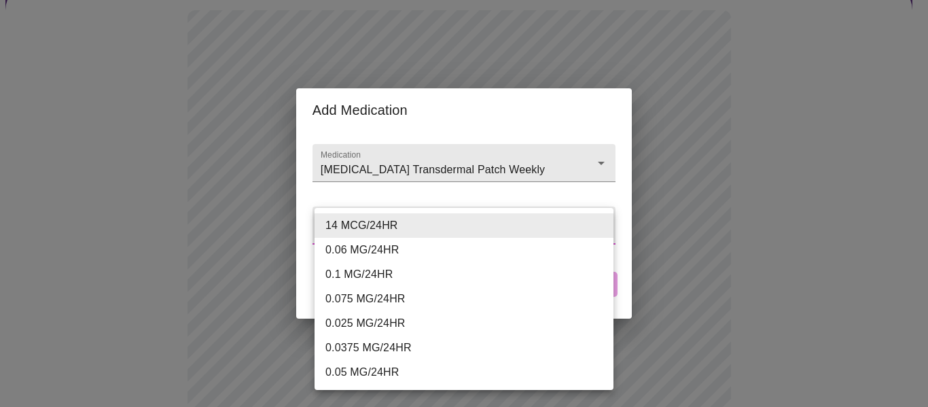
click at [598, 230] on body "MyMenopauseRx Appointments Messaging Labs Uploads Medications Community Refer a…" at bounding box center [464, 389] width 918 height 1041
click at [472, 189] on div at bounding box center [464, 203] width 928 height 407
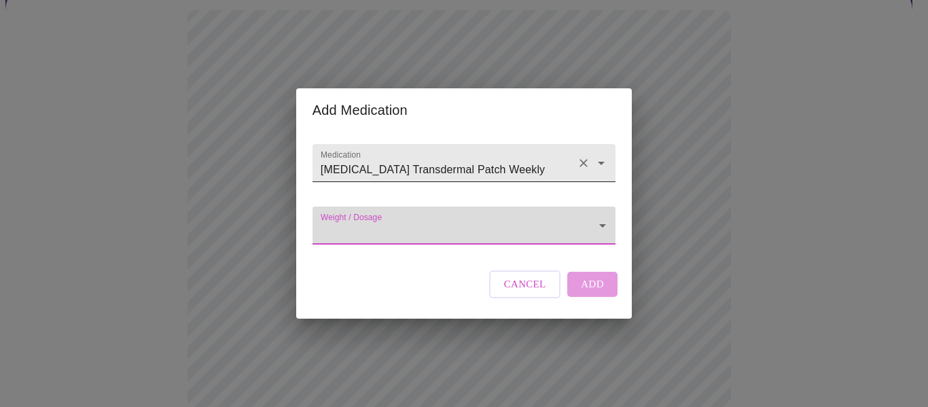
click at [606, 155] on icon "Open" at bounding box center [601, 163] width 16 height 16
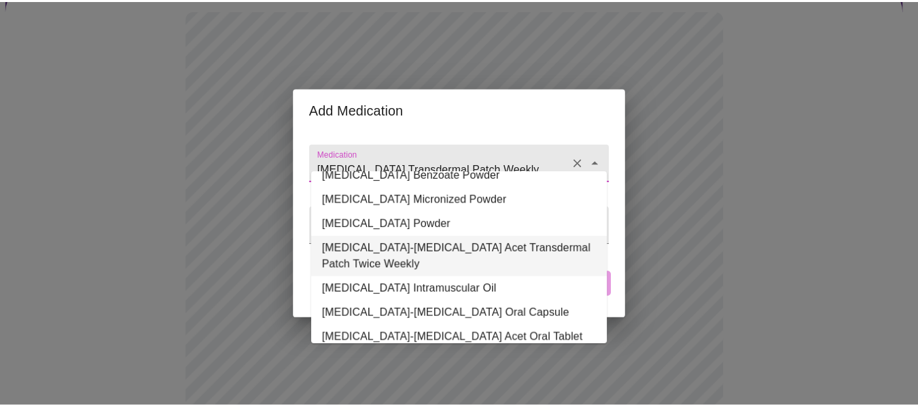
scroll to position [182, 0]
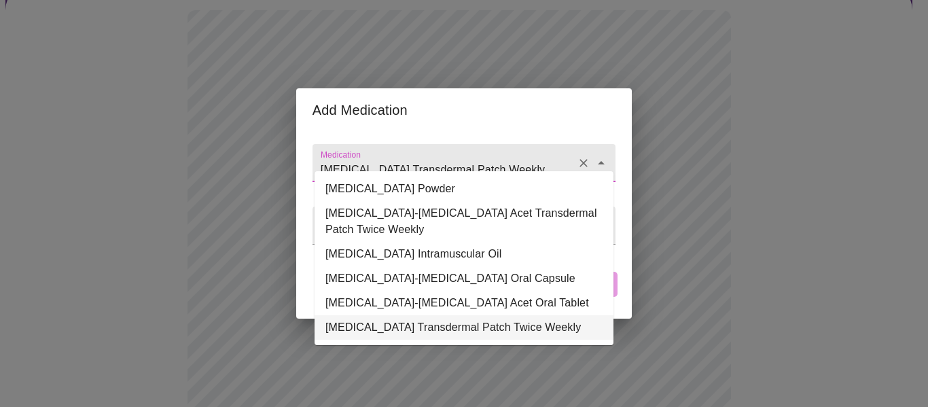
click at [476, 321] on li "[MEDICAL_DATA] Transdermal Patch Twice Weekly" at bounding box center [464, 327] width 299 height 24
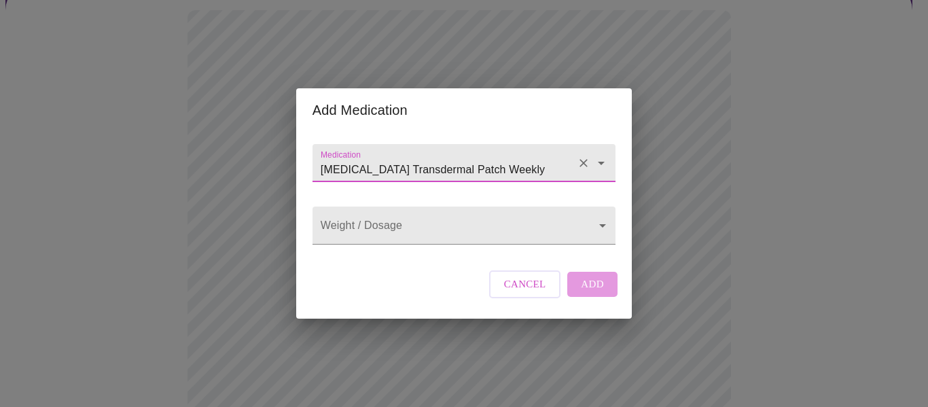
type input "[MEDICAL_DATA] Transdermal Patch Twice Weekly"
click at [604, 230] on body "MyMenopauseRx Appointments Messaging Labs Uploads Medications Community Refer a…" at bounding box center [464, 389] width 918 height 1041
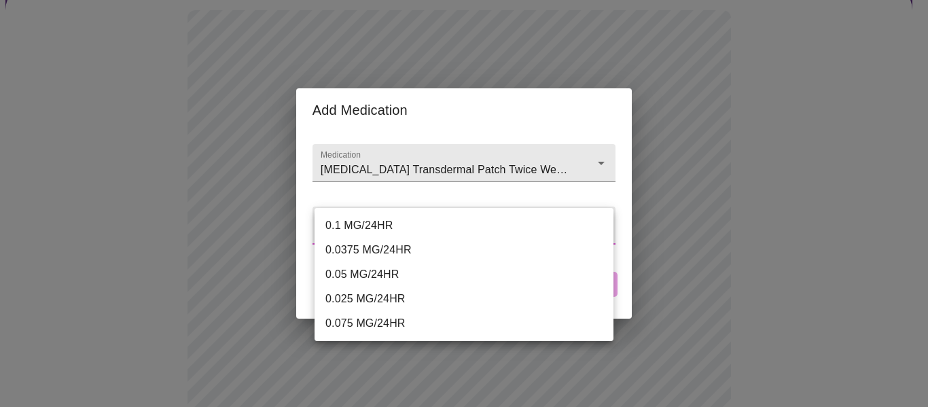
click at [358, 266] on li "0.05 MG/24HR" at bounding box center [464, 274] width 299 height 24
type input "0.05 MG/24HR"
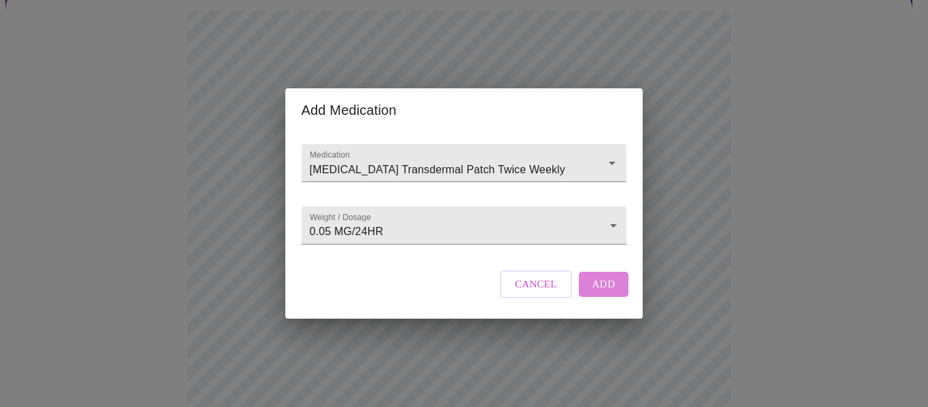
click at [610, 293] on span "Add" at bounding box center [604, 284] width 23 height 18
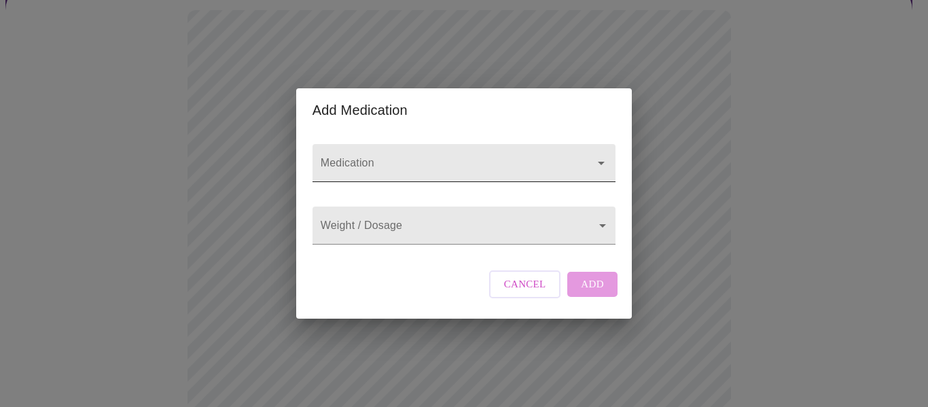
click at [398, 157] on input "Medication" at bounding box center [445, 169] width 254 height 25
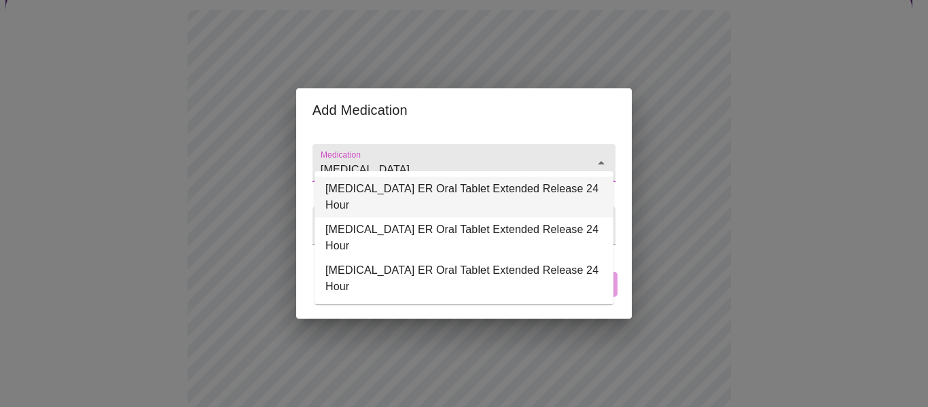
click at [448, 205] on li "[MEDICAL_DATA] ER Oral Tablet Extended Release 24 Hour" at bounding box center [464, 197] width 299 height 41
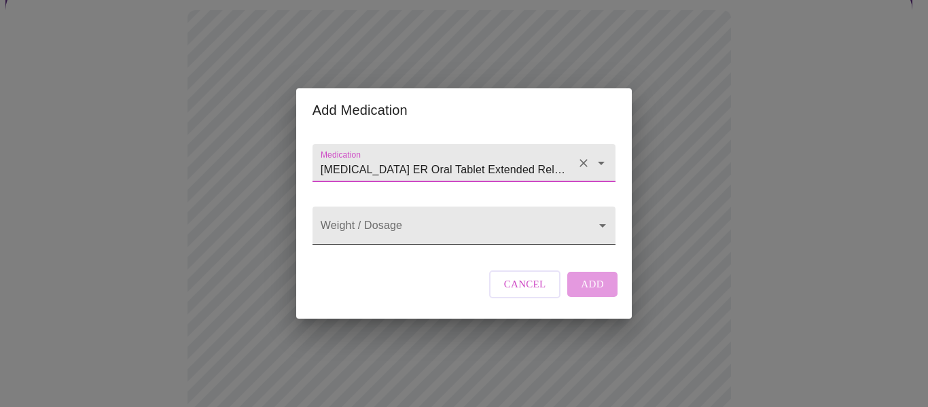
type input "[MEDICAL_DATA] ER Oral Tablet Extended Release 24 Hour"
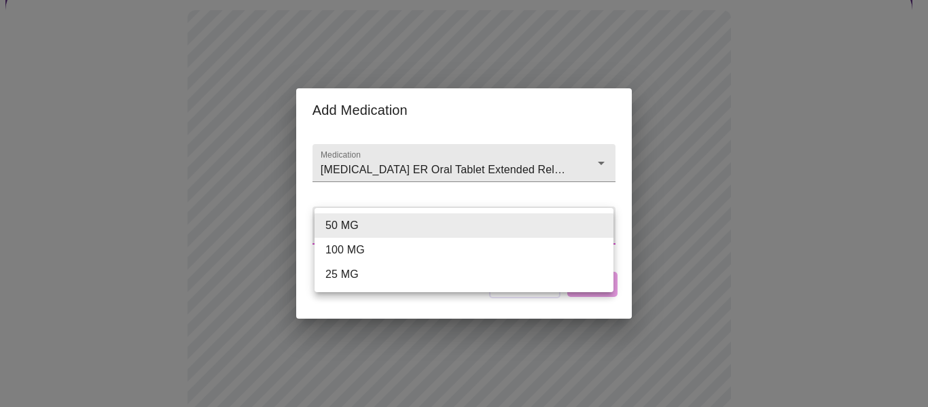
click at [596, 232] on body "MyMenopauseRx Appointments Messaging Labs Uploads Medications Community Refer a…" at bounding box center [464, 404] width 918 height 1071
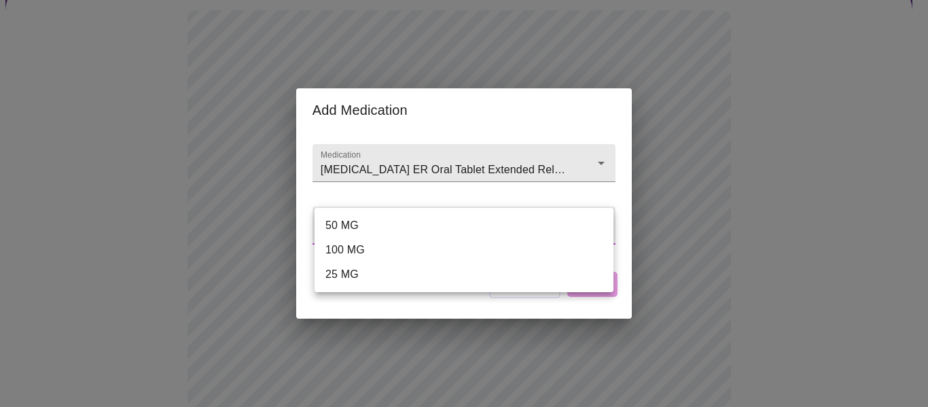
click at [353, 230] on li "50 MG" at bounding box center [464, 225] width 299 height 24
type input "50 MG"
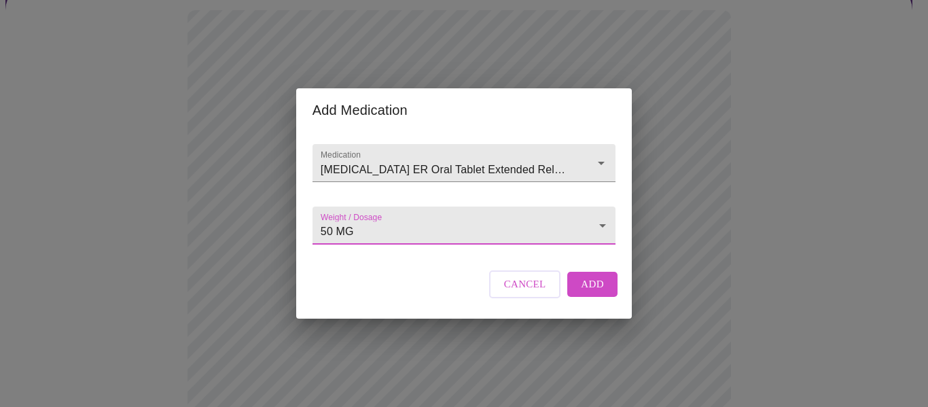
click at [589, 296] on button "Add" at bounding box center [593, 284] width 50 height 24
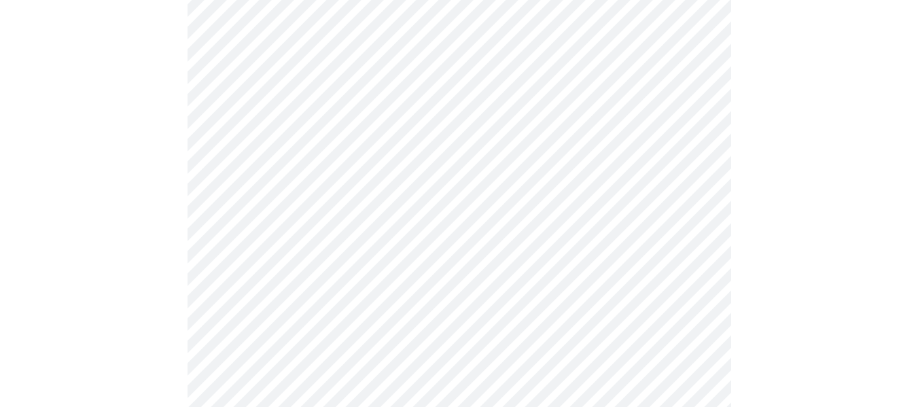
scroll to position [340, 0]
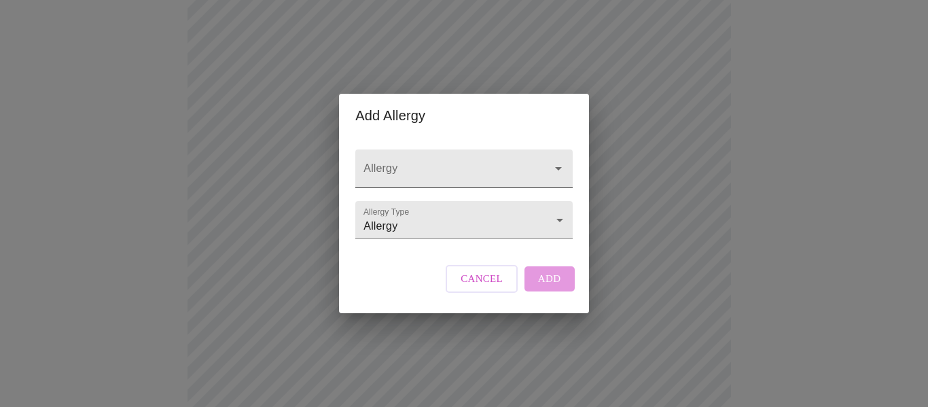
click at [440, 162] on input "Allergy" at bounding box center [444, 174] width 167 height 25
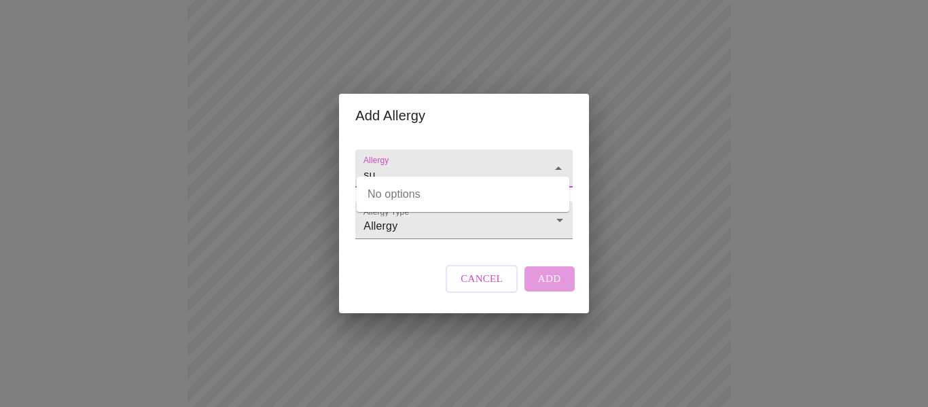
type input "s"
click at [705, 247] on div "Add Allergy Allergy Allergy Type Allergy Allergy Cancel Add" at bounding box center [464, 203] width 928 height 407
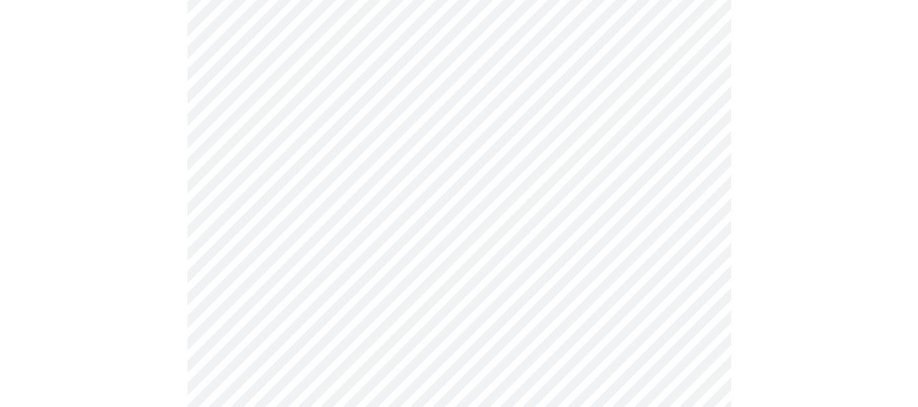
scroll to position [680, 0]
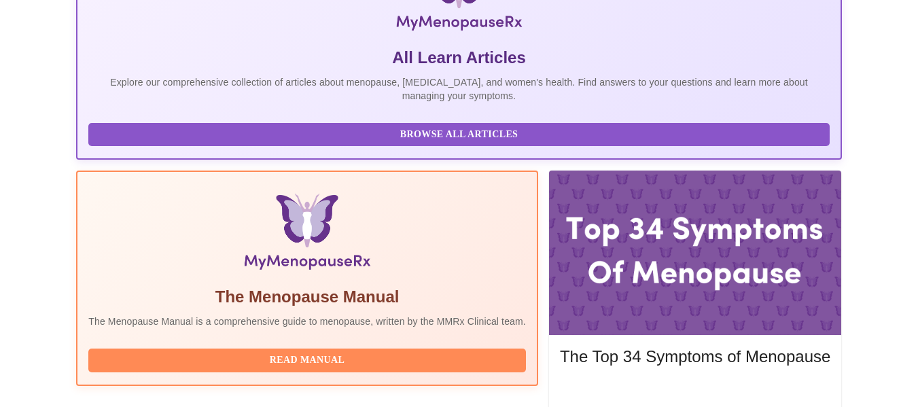
scroll to position [309, 0]
